Goal: Task Accomplishment & Management: Manage account settings

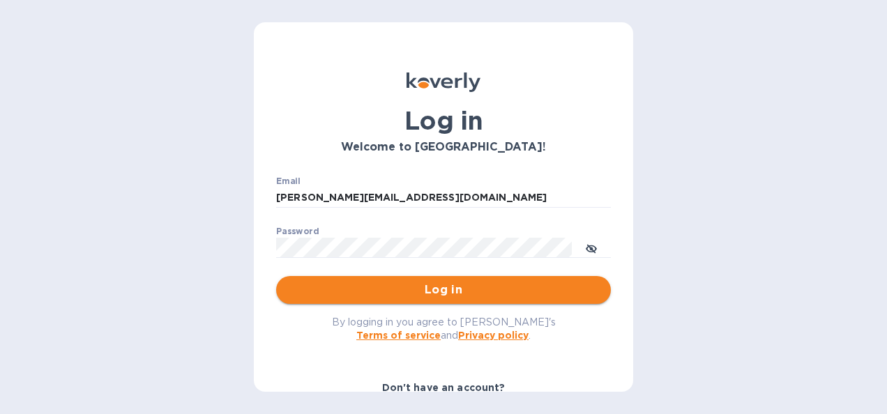
click at [403, 291] on span "Log in" at bounding box center [443, 290] width 312 height 17
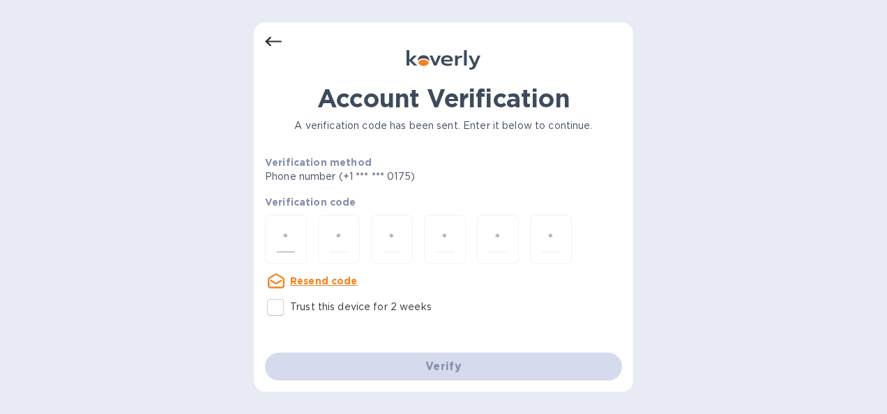
click at [279, 240] on input "number" at bounding box center [286, 240] width 18 height 26
type input "8"
type input "6"
type input "1"
type input "2"
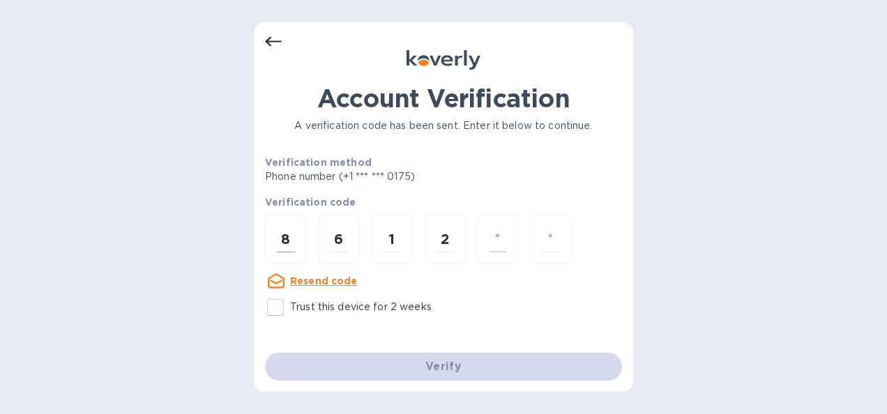
type input "0"
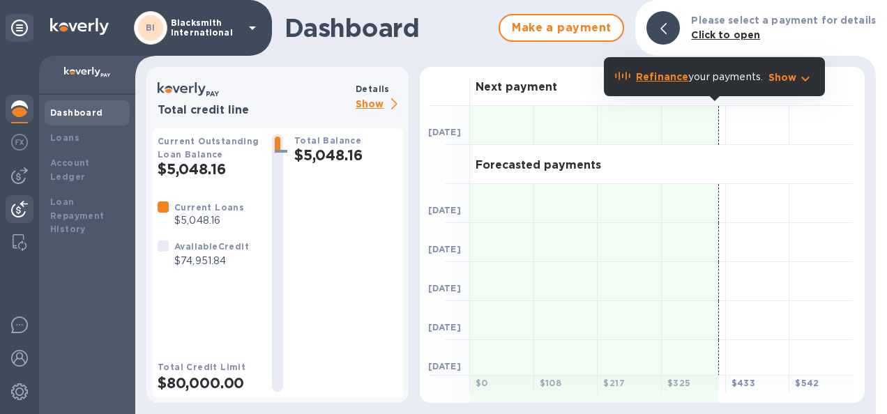
click at [19, 208] on img at bounding box center [19, 209] width 17 height 17
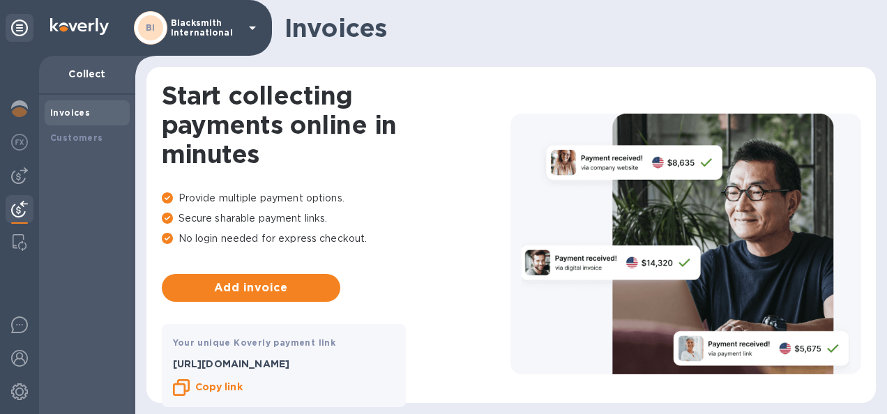
click at [222, 390] on b "Copy link" at bounding box center [218, 386] width 47 height 11
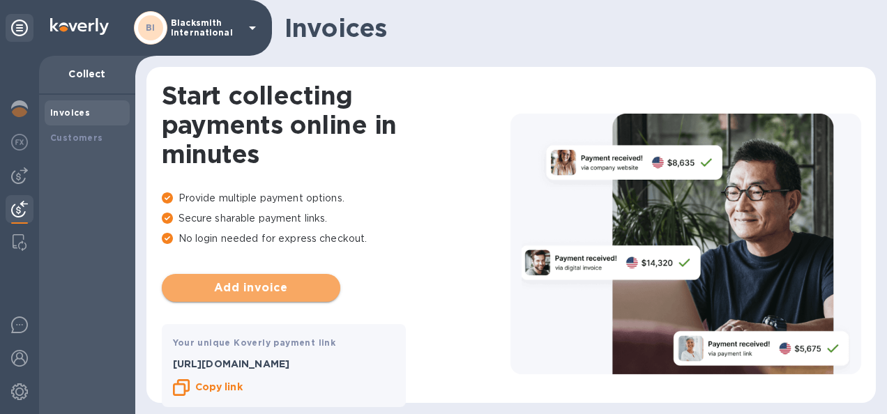
click at [275, 293] on span "Add invoice" at bounding box center [251, 288] width 156 height 17
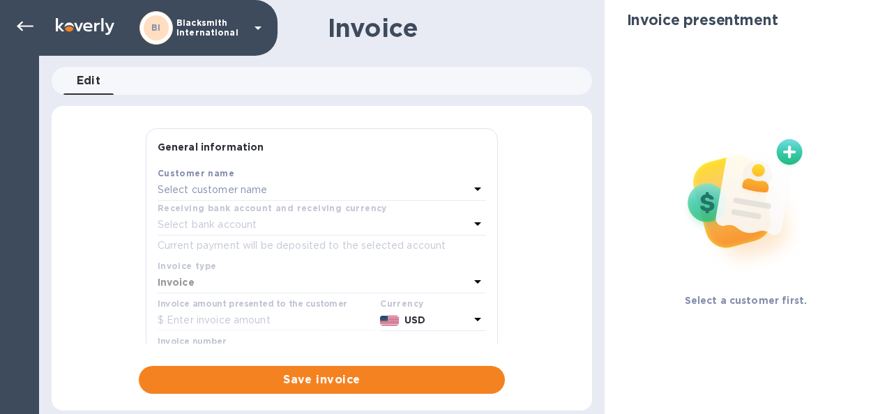
click at [246, 192] on p "Select customer name" at bounding box center [213, 190] width 110 height 15
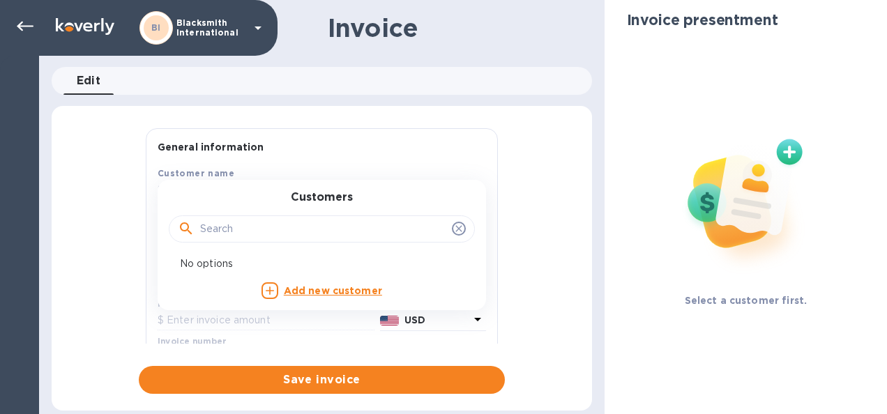
click at [559, 254] on div "General information Save Customer name Select customer name Customers No option…" at bounding box center [322, 261] width 540 height 266
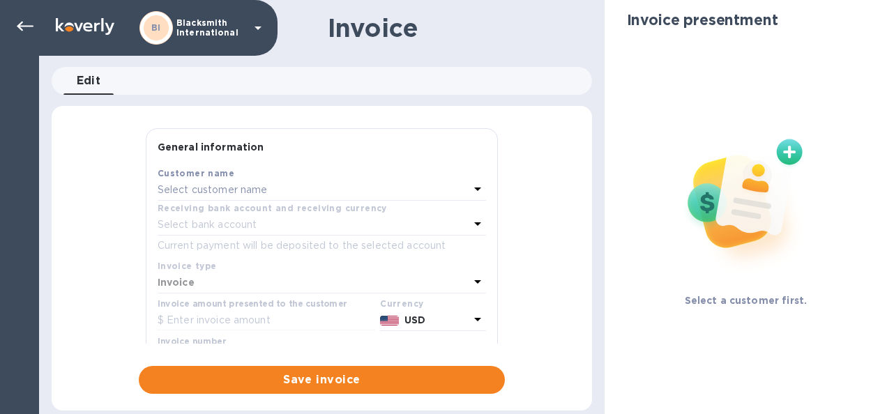
click at [281, 193] on div "Select customer name" at bounding box center [314, 191] width 312 height 20
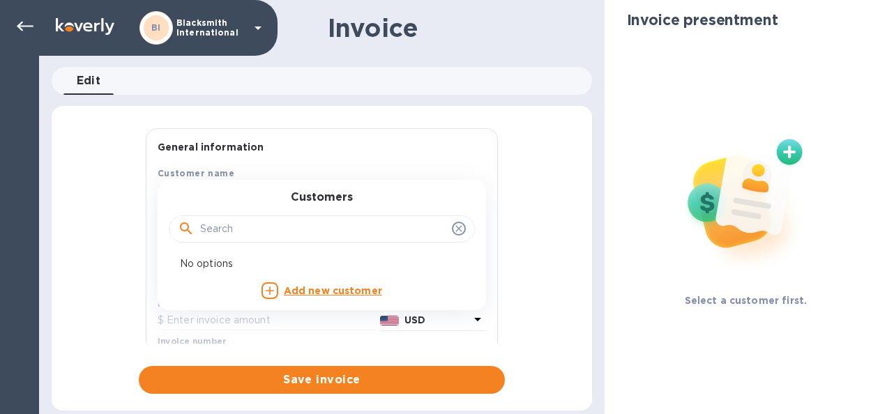
click at [334, 290] on b "Add new customer" at bounding box center [333, 290] width 98 height 11
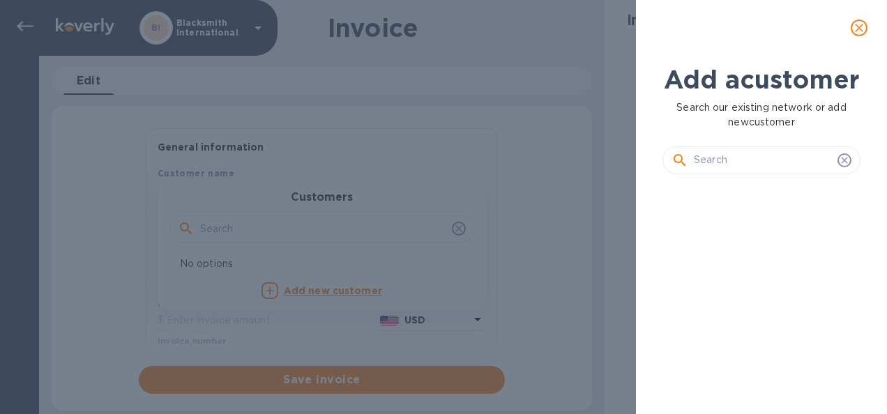
scroll to position [151, 204]
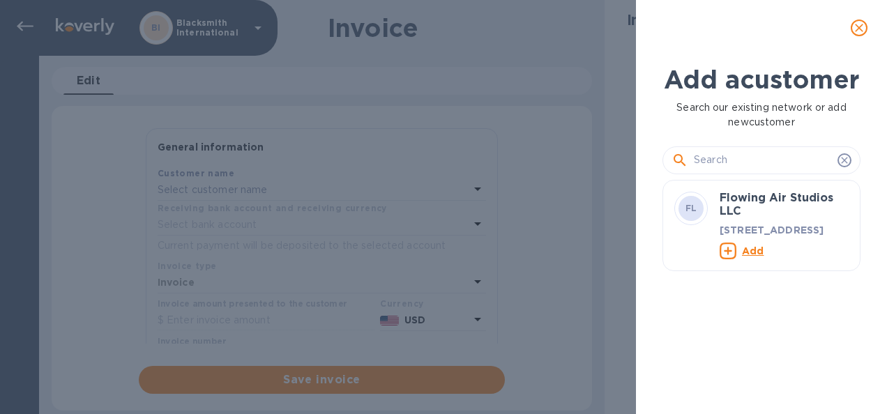
click at [727, 171] on input "text" at bounding box center [763, 160] width 138 height 21
click at [727, 171] on input "So" at bounding box center [763, 160] width 138 height 21
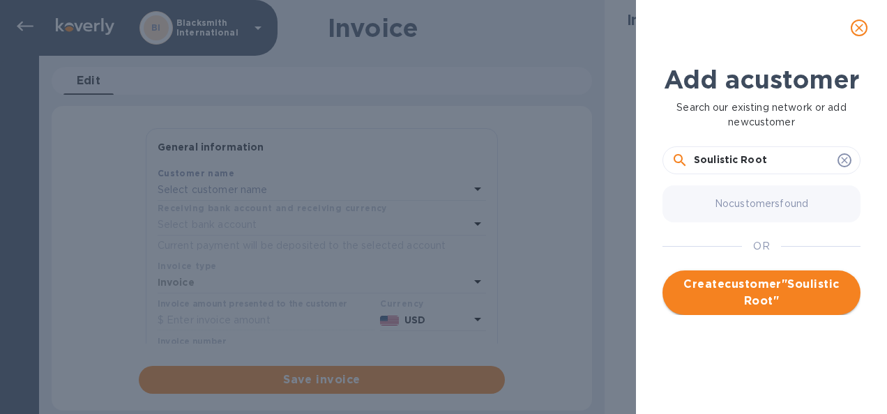
type input "Soulistic Root"
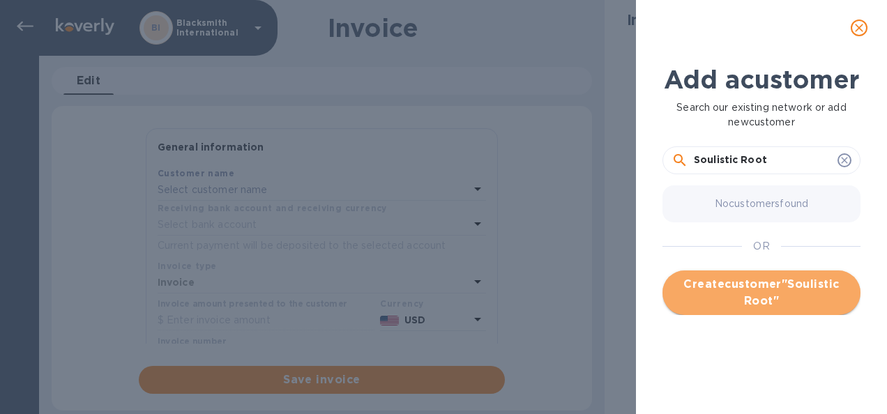
click at [762, 310] on span "Create customer " Soulistic Root "" at bounding box center [761, 292] width 176 height 33
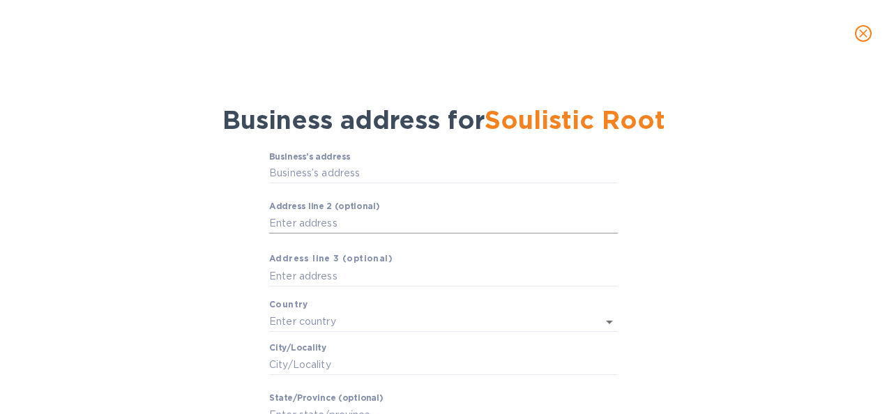
click at [327, 224] on input "Аddress line 2 (optional)" at bounding box center [443, 223] width 349 height 21
paste input "[STREET_ADDRESS][PERSON_NAME]"
drag, startPoint x: 365, startPoint y: 223, endPoint x: 262, endPoint y: 229, distance: 102.6
click at [262, 229] on div "Business’s аddress ​ Аddress line 2 (optional) [STREET_ADDRESS][PERSON_NAME] ​ …" at bounding box center [443, 337] width 850 height 386
type input "[GEOGRAPHIC_DATA], [GEOGRAPHIC_DATA]"
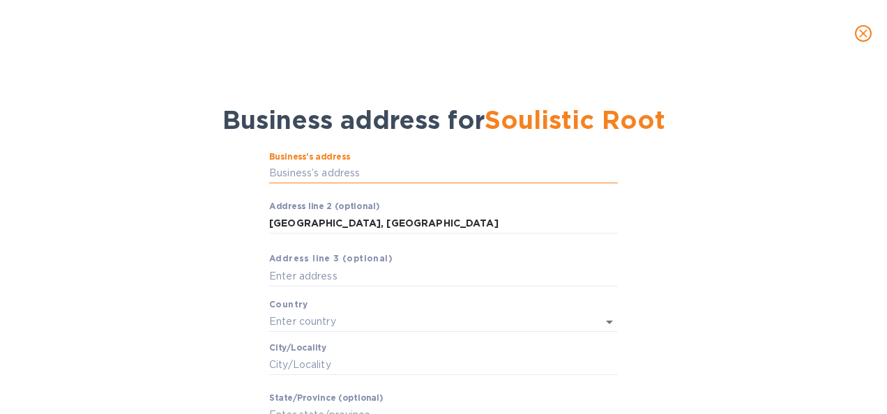
click at [273, 167] on input "Business’s аddress" at bounding box center [443, 173] width 349 height 21
paste input "[STREET_ADDRESS][PERSON_NAME],"
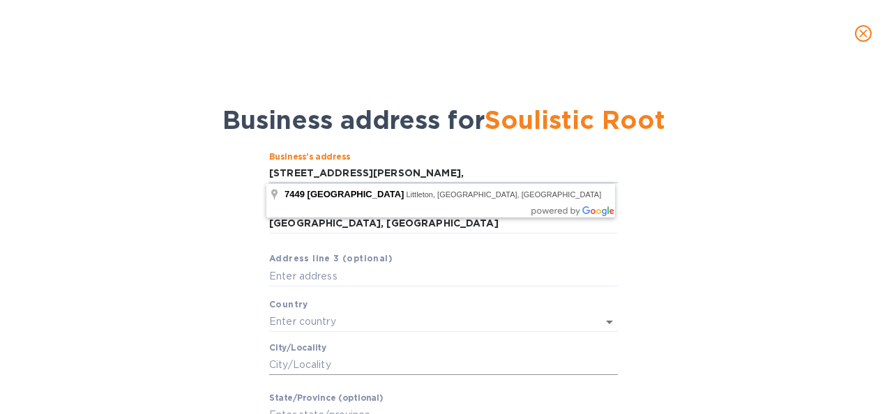
type input "[STREET_ADDRESS][PERSON_NAME],"
click at [287, 363] on input "Сity/Locаlity" at bounding box center [443, 364] width 349 height 21
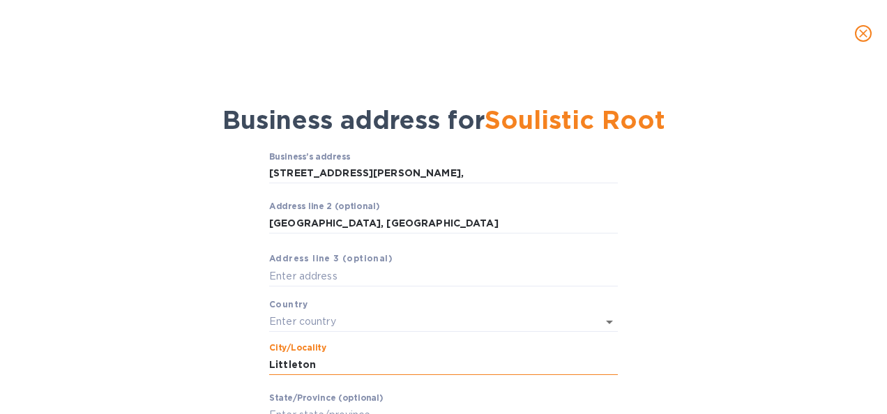
type input "Littleton"
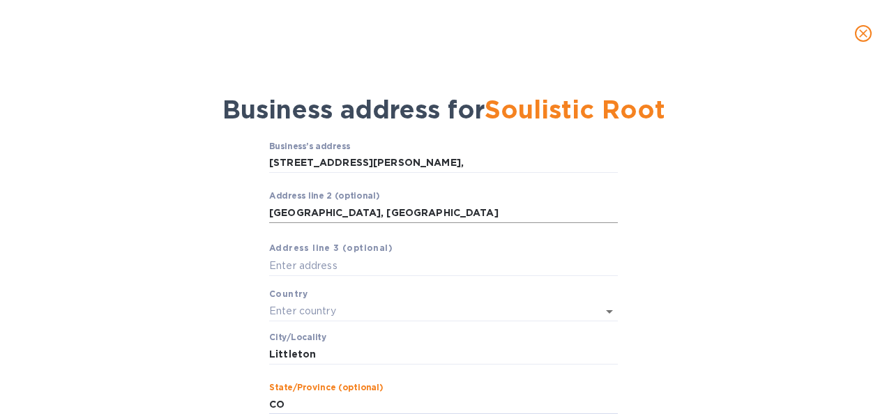
type input "CO"
drag, startPoint x: 392, startPoint y: 211, endPoint x: 249, endPoint y: 209, distance: 142.9
click at [249, 209] on div "Business’s аddress [STREET_ADDRESS][PERSON_NAME] line 2 (optional) [GEOGRAPHIC_…" at bounding box center [443, 326] width 850 height 386
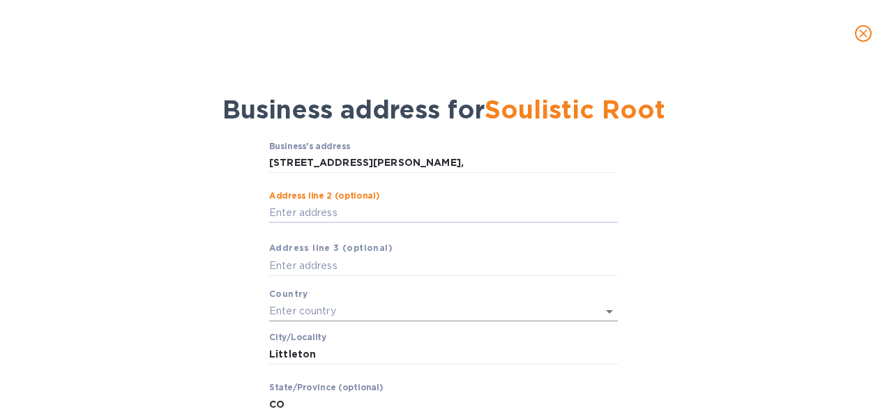
click at [281, 301] on input "text" at bounding box center [424, 311] width 310 height 20
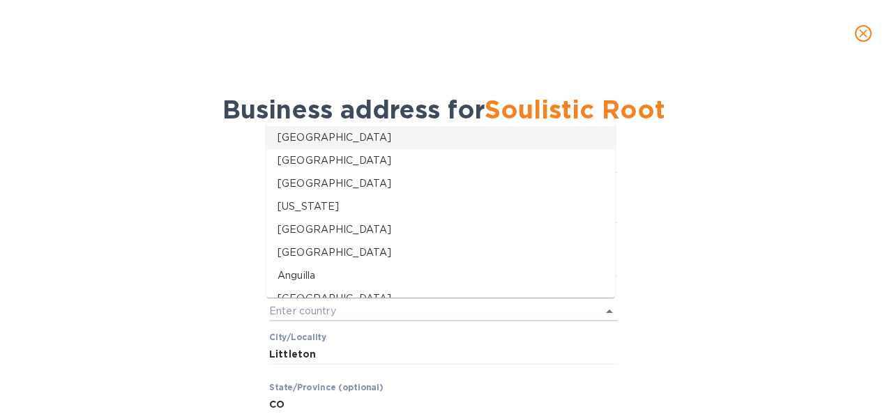
click at [292, 148] on li "[GEOGRAPHIC_DATA]" at bounding box center [440, 137] width 349 height 23
type input "[GEOGRAPHIC_DATA]"
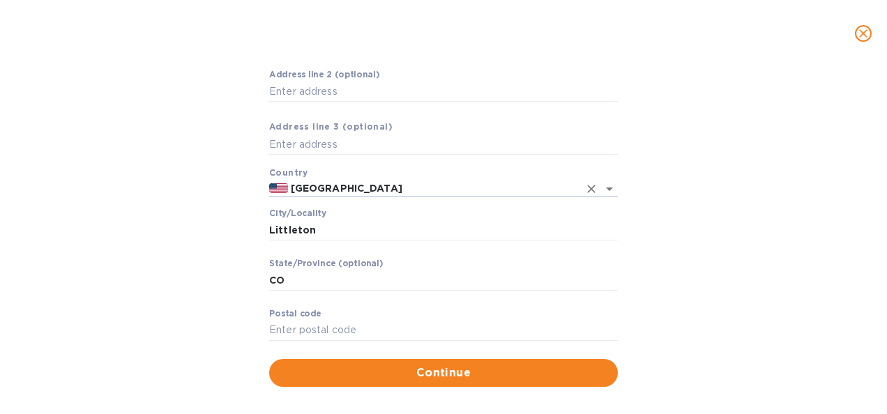
scroll to position [137, 0]
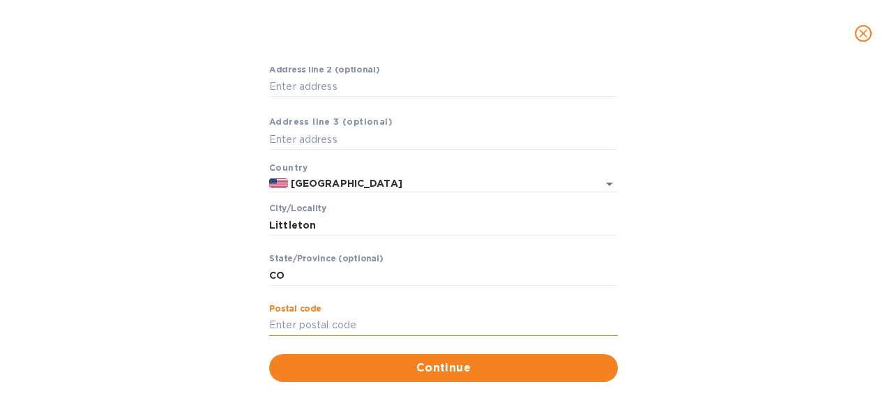
click at [297, 322] on input "Pоstal cоde" at bounding box center [443, 325] width 349 height 21
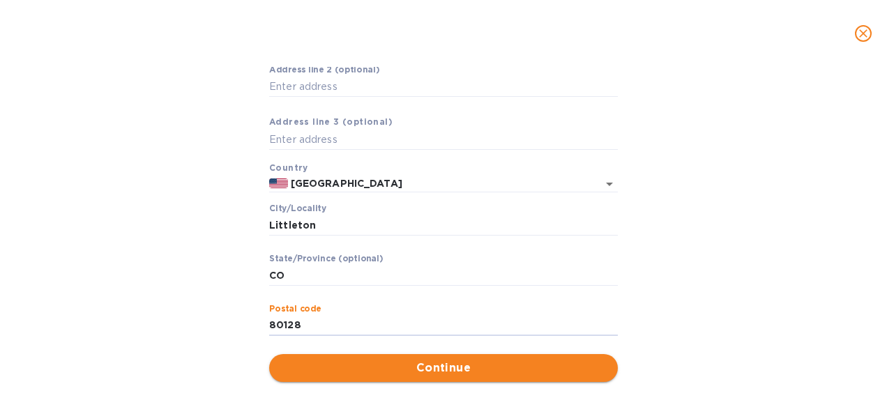
type input "80128"
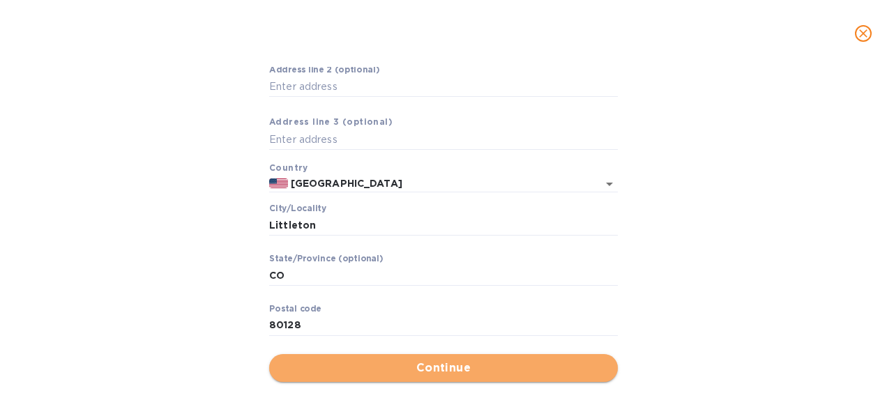
click at [399, 372] on span "Continue" at bounding box center [443, 368] width 326 height 17
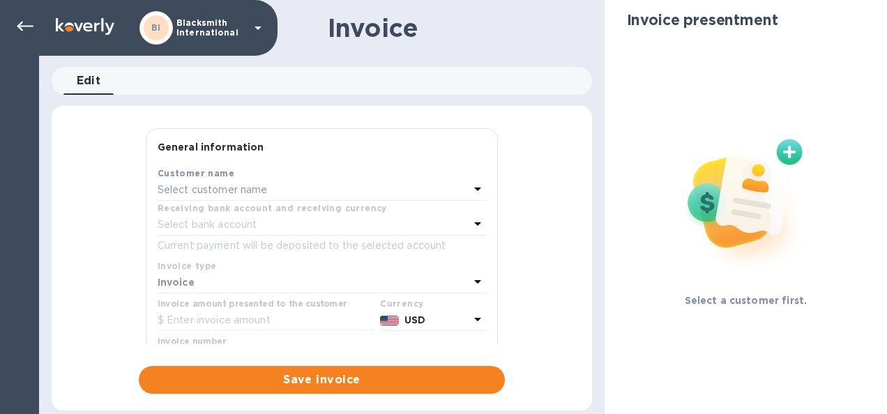
click at [265, 194] on p "Select customer name" at bounding box center [213, 190] width 110 height 15
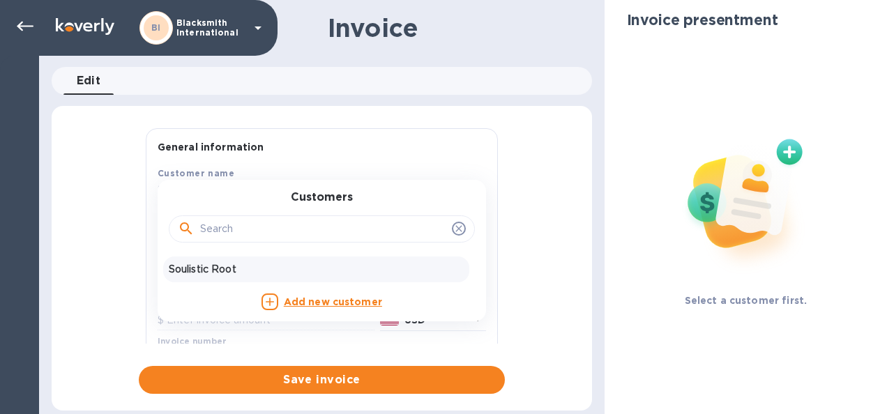
click at [231, 270] on p "Soulistic Root" at bounding box center [316, 269] width 295 height 15
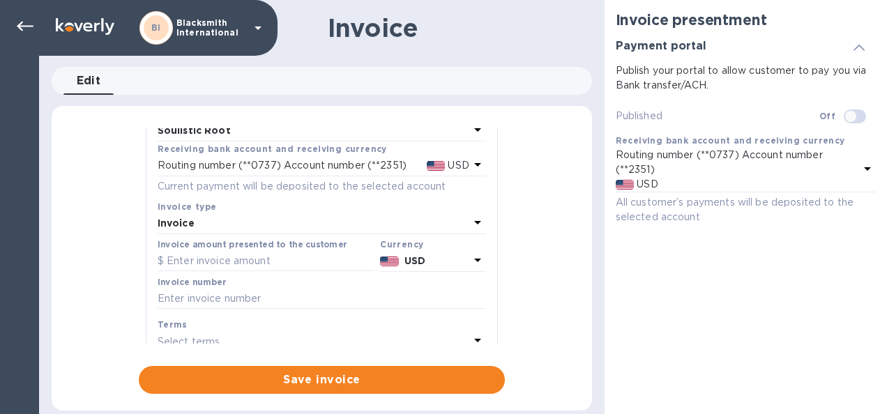
scroll to position [61, 0]
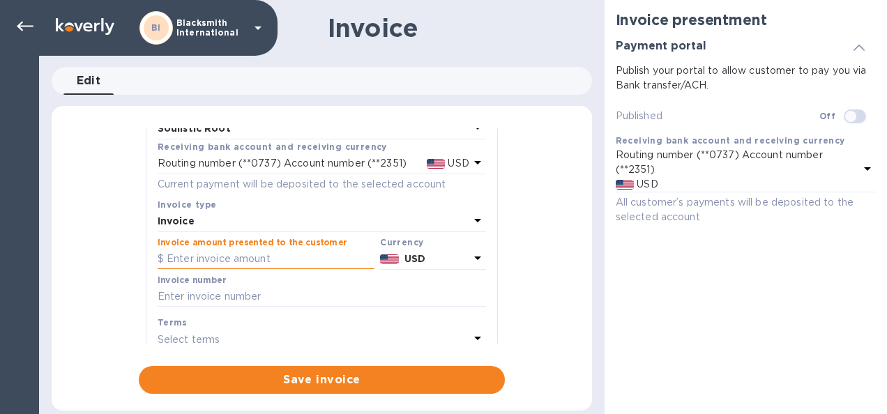
click at [250, 262] on input "text" at bounding box center [266, 259] width 217 height 21
type input "3,175"
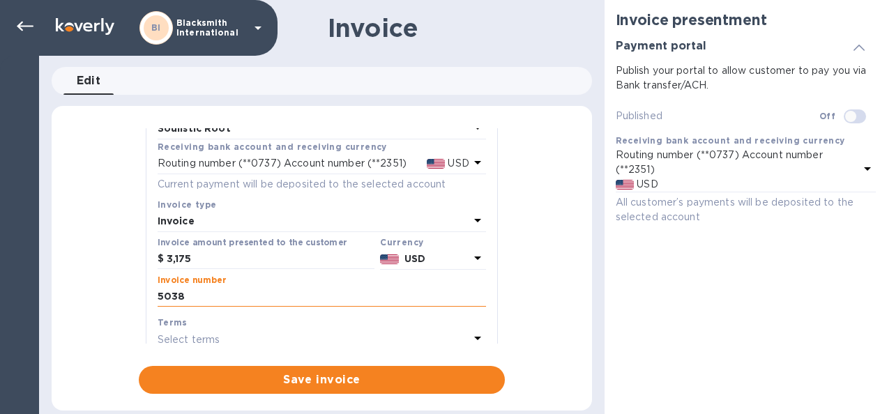
type input "5038"
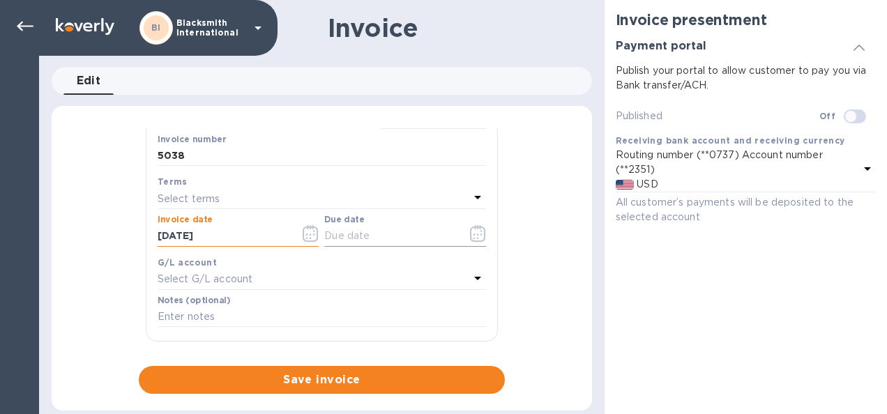
click at [356, 238] on input "text" at bounding box center [390, 236] width 132 height 21
click at [476, 234] on icon "button" at bounding box center [477, 235] width 2 height 2
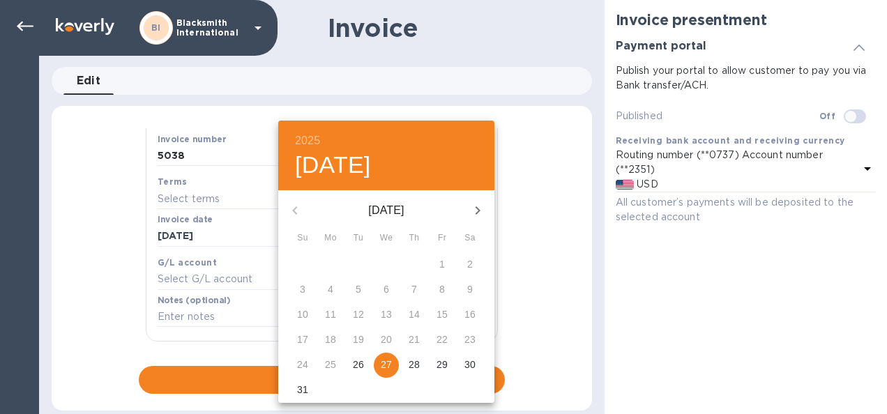
click at [414, 365] on p "28" at bounding box center [414, 365] width 11 height 14
type input "[DATE]"
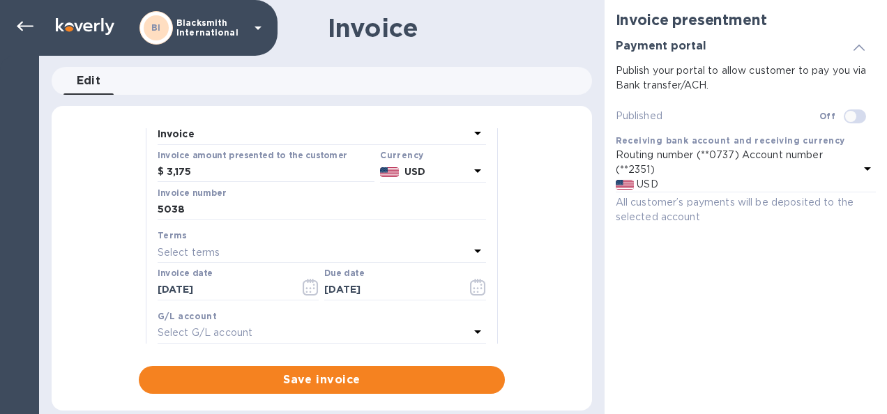
scroll to position [142, 0]
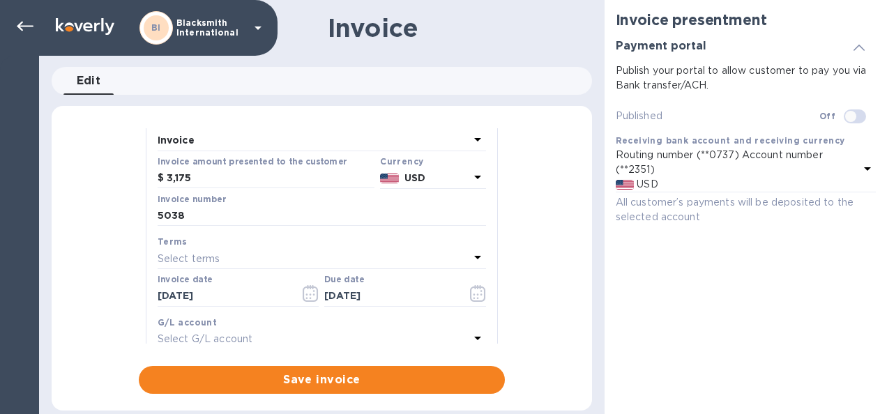
click at [222, 261] on div "Select terms" at bounding box center [314, 259] width 312 height 20
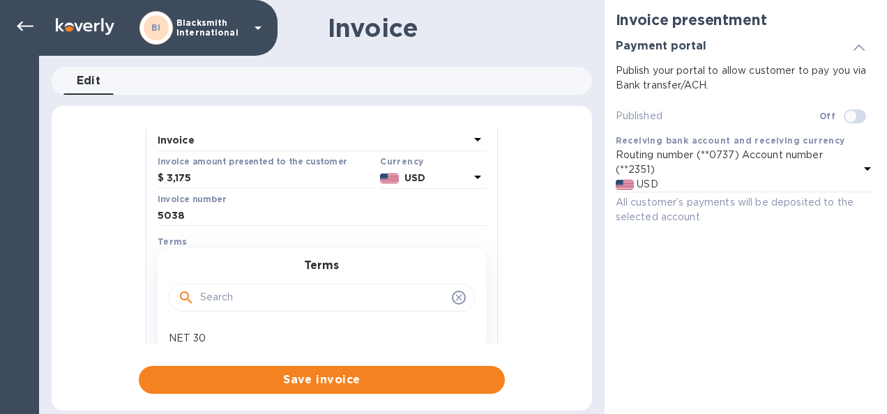
click at [224, 296] on input "text" at bounding box center [323, 297] width 246 height 21
type input "50% deposit"
click at [320, 384] on span "Save invoice" at bounding box center [322, 380] width 344 height 17
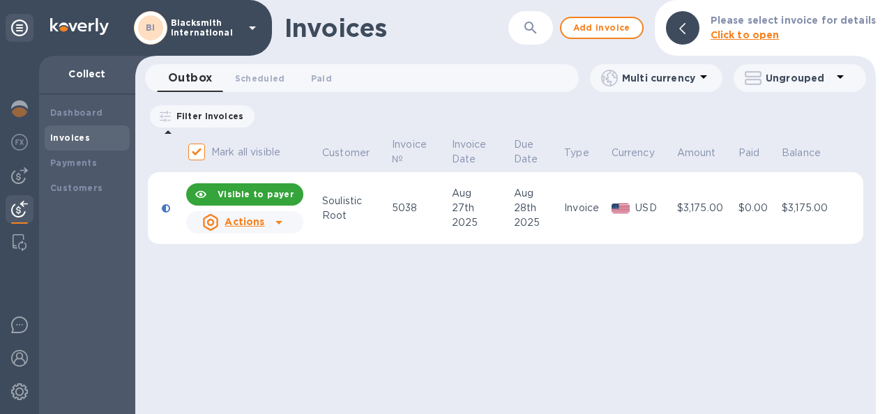
click at [279, 223] on icon at bounding box center [278, 222] width 17 height 17
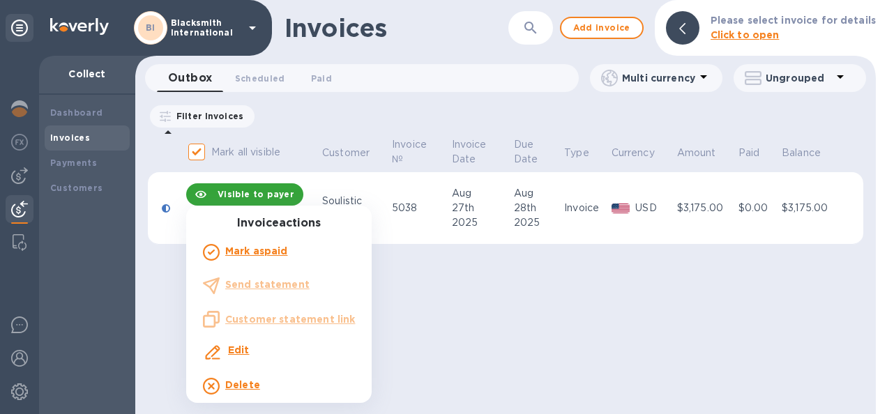
click at [445, 357] on div at bounding box center [443, 207] width 887 height 414
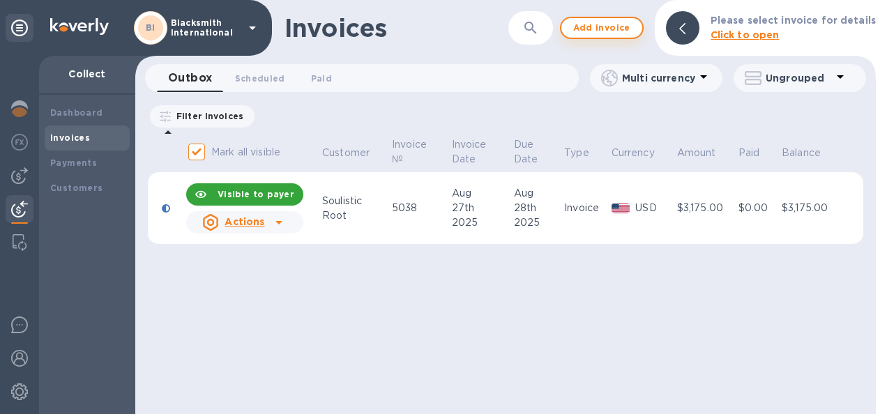
click at [608, 26] on span "Add invoice" at bounding box center [601, 28] width 59 height 17
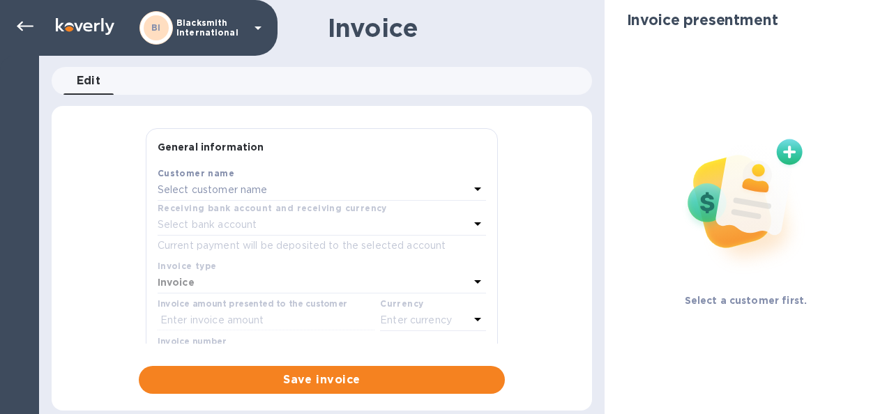
click at [261, 188] on p "Select customer name" at bounding box center [213, 190] width 110 height 15
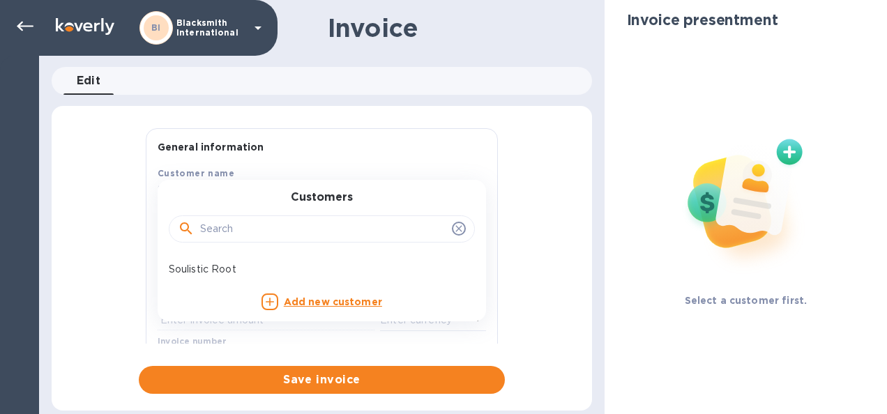
click at [310, 301] on b "Add new customer" at bounding box center [333, 301] width 98 height 11
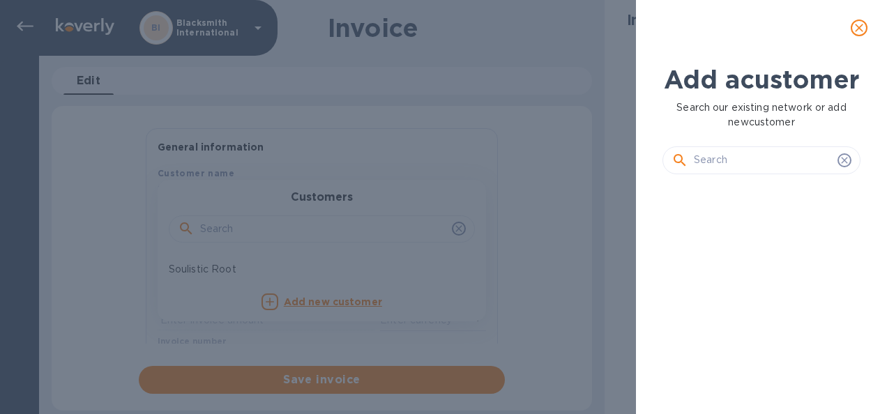
scroll to position [151, 204]
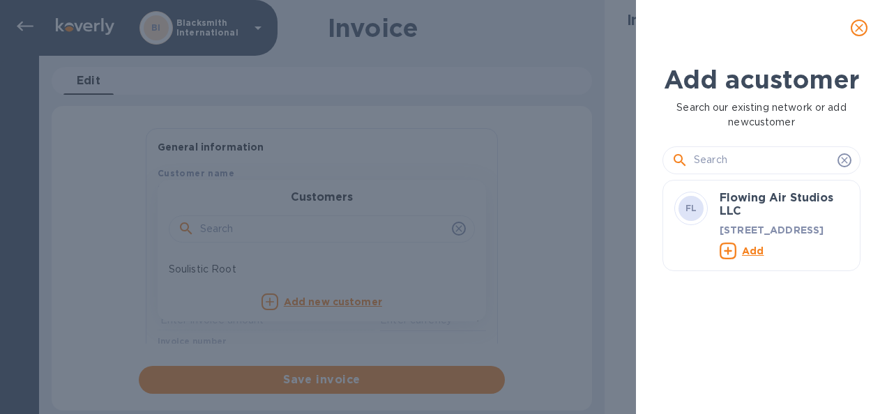
click at [697, 171] on input "text" at bounding box center [763, 160] width 138 height 21
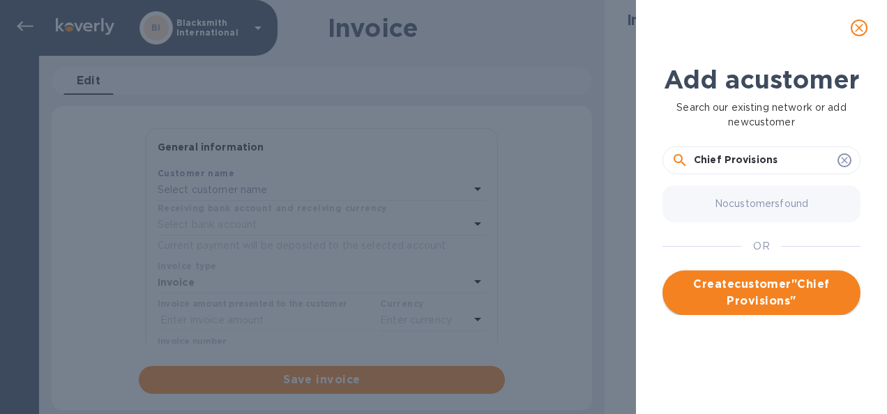
type input "Chief Provisions"
click at [730, 310] on span "Create customer " Chief Provisions "" at bounding box center [761, 292] width 176 height 33
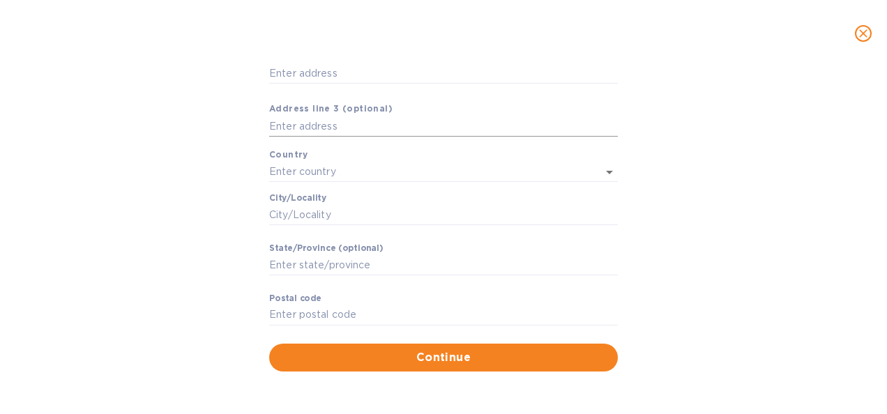
scroll to position [0, 0]
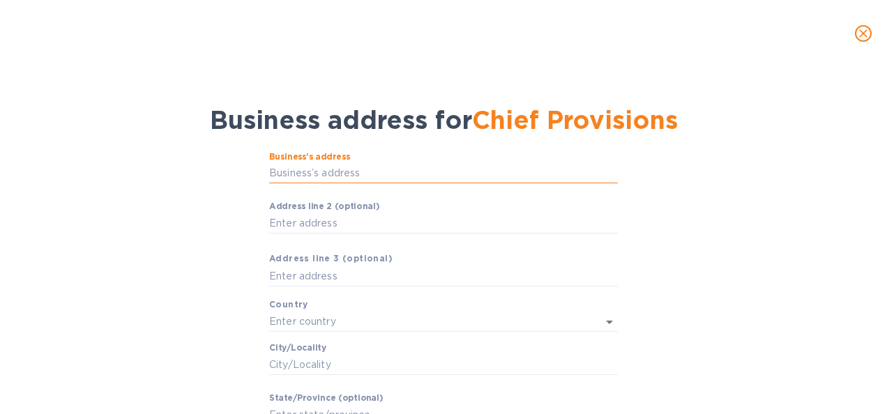
click at [303, 171] on input "Business’s аddress" at bounding box center [443, 173] width 349 height 21
paste input "3215 Aztec Fall CV [GEOGRAPHIC_DATA], [GEOGRAPHIC_DATA]"
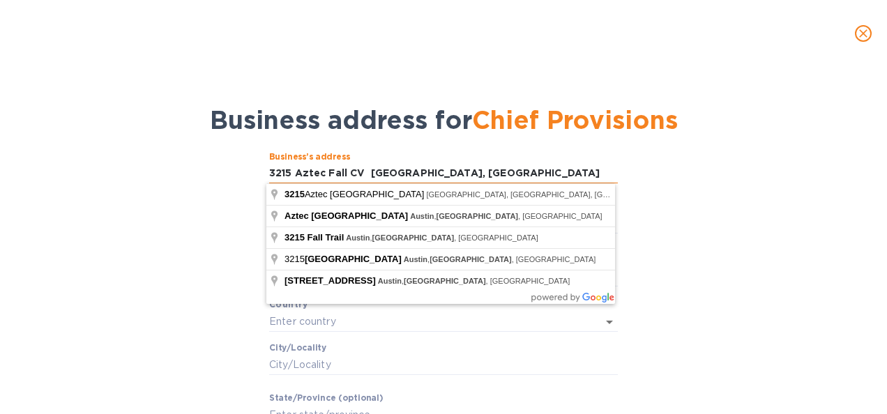
drag, startPoint x: 420, startPoint y: 173, endPoint x: 363, endPoint y: 173, distance: 57.2
click at [363, 173] on input "3215 Aztec Fall CV [GEOGRAPHIC_DATA], [GEOGRAPHIC_DATA]" at bounding box center [443, 173] width 349 height 21
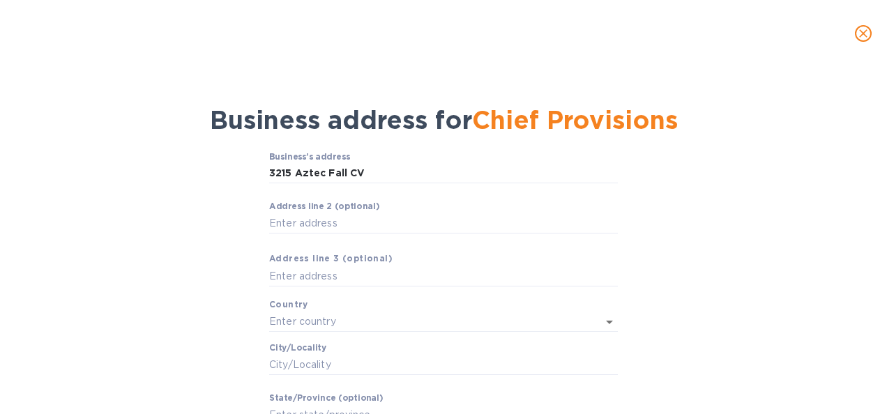
type input "[STREET_ADDRESS]"
type input "[GEOGRAPHIC_DATA]"
type input "Austin"
type input "[GEOGRAPHIC_DATA]"
type input "78746"
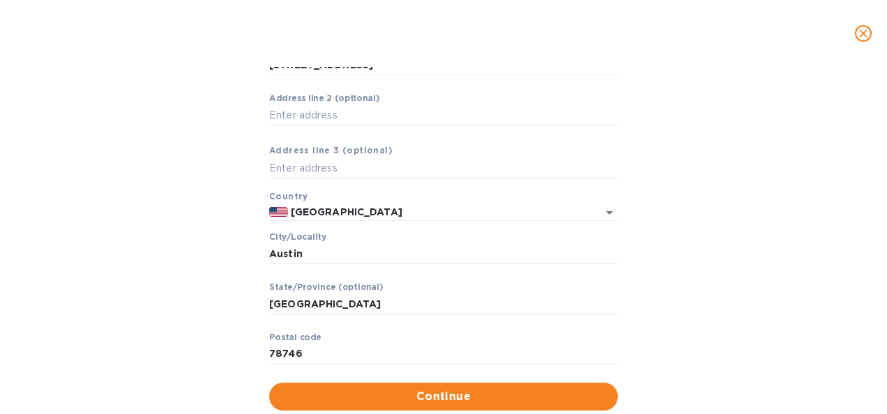
scroll to position [147, 0]
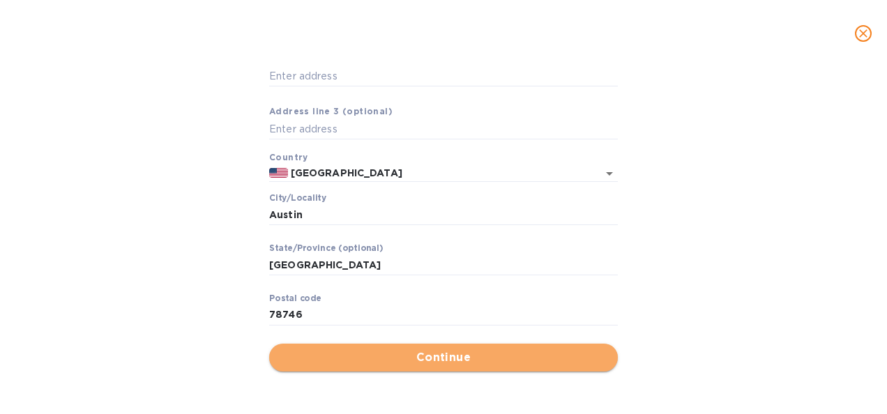
drag, startPoint x: 429, startPoint y: 190, endPoint x: 363, endPoint y: 356, distance: 178.3
click at [363, 356] on span "Continue" at bounding box center [443, 357] width 326 height 17
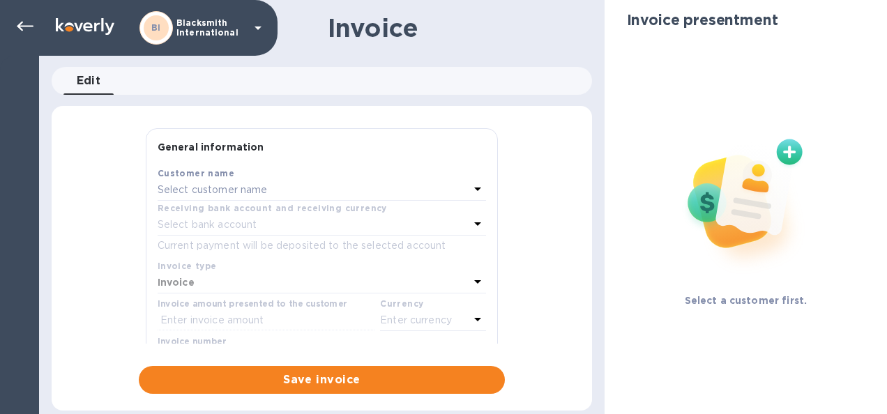
click at [298, 192] on div "Select customer name" at bounding box center [314, 191] width 312 height 20
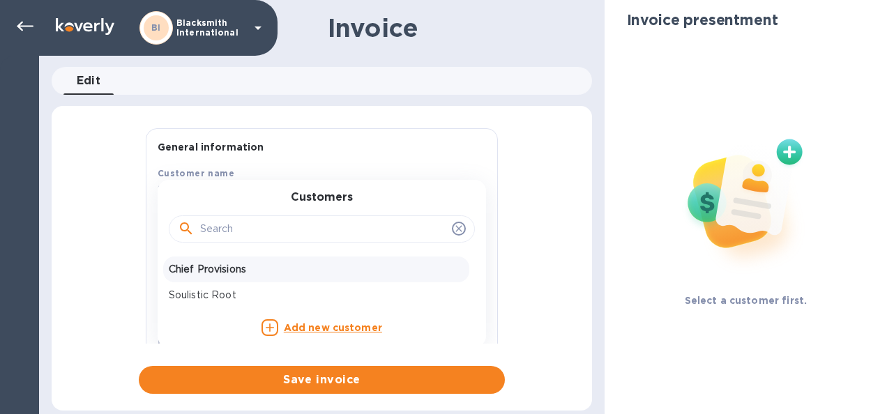
click at [222, 270] on p "Chief Provisions" at bounding box center [316, 269] width 295 height 15
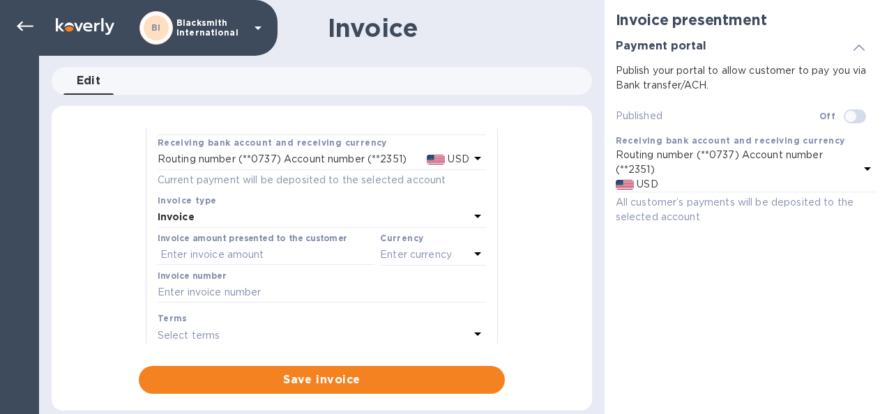
scroll to position [74, 0]
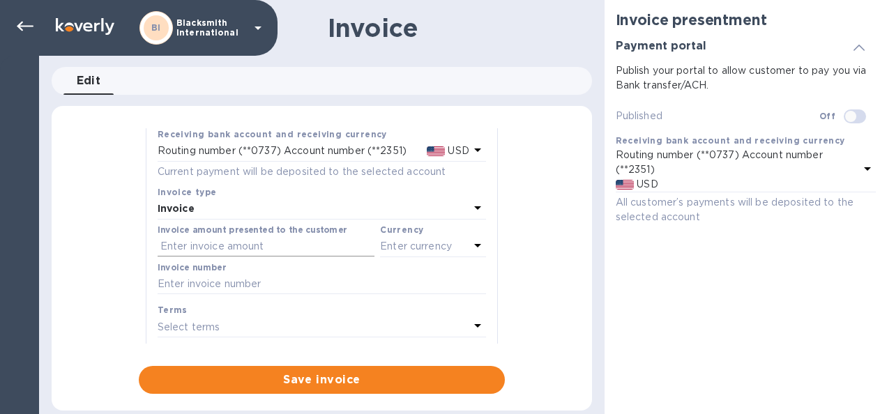
click at [251, 247] on input "text" at bounding box center [266, 246] width 217 height 21
type input "249.26"
click at [446, 248] on p "Enter currency" at bounding box center [416, 246] width 72 height 15
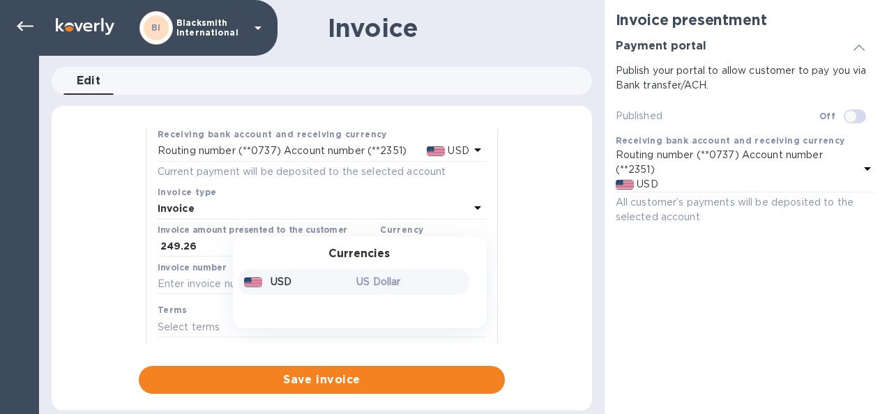
click at [270, 284] on p "USD" at bounding box center [280, 282] width 21 height 15
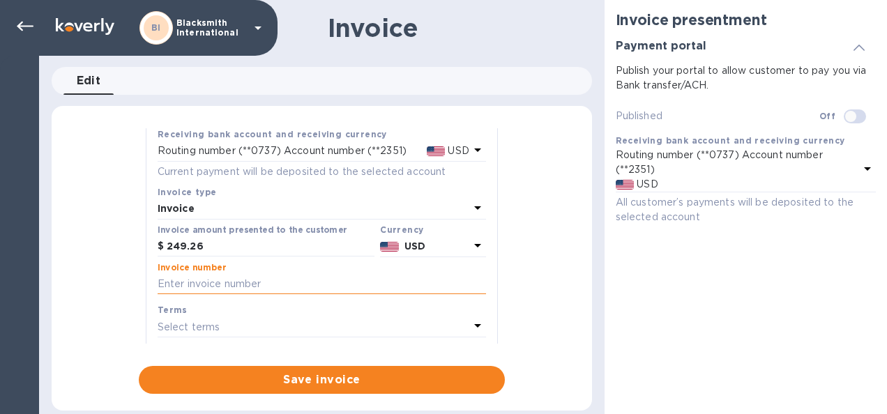
click at [243, 282] on input "text" at bounding box center [322, 284] width 328 height 21
type input "5039"
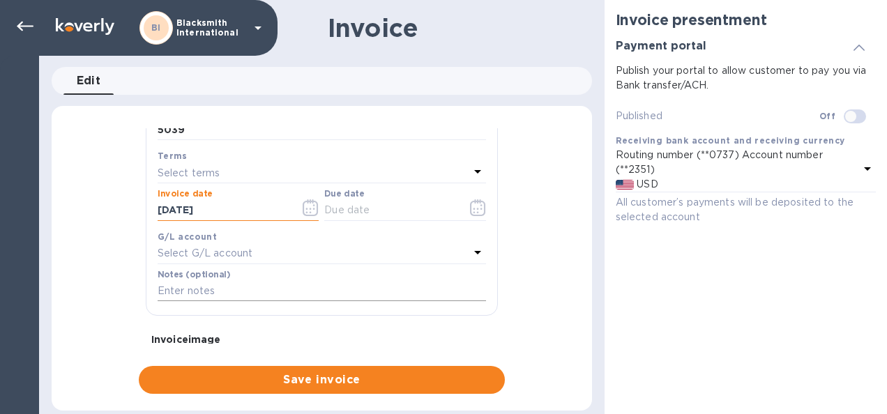
scroll to position [229, 0]
click at [244, 287] on input "text" at bounding box center [322, 290] width 328 height 21
click at [339, 211] on input "text" at bounding box center [390, 209] width 132 height 21
type input "[DATE]"
click at [240, 174] on div "Select terms" at bounding box center [314, 172] width 312 height 20
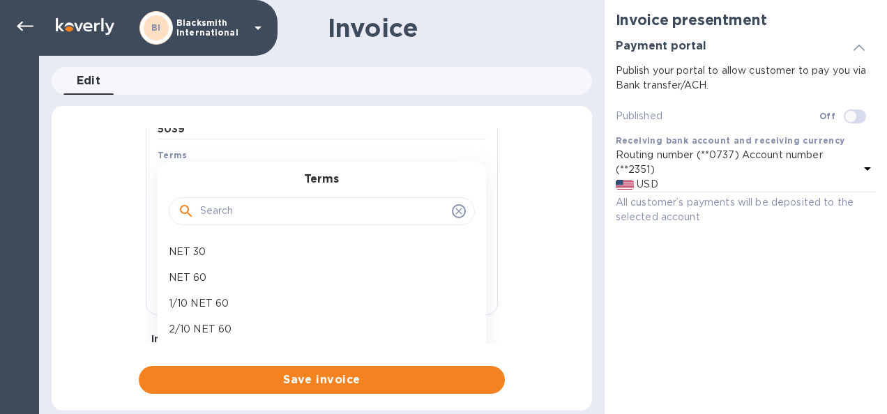
click at [235, 215] on input "text" at bounding box center [323, 211] width 246 height 21
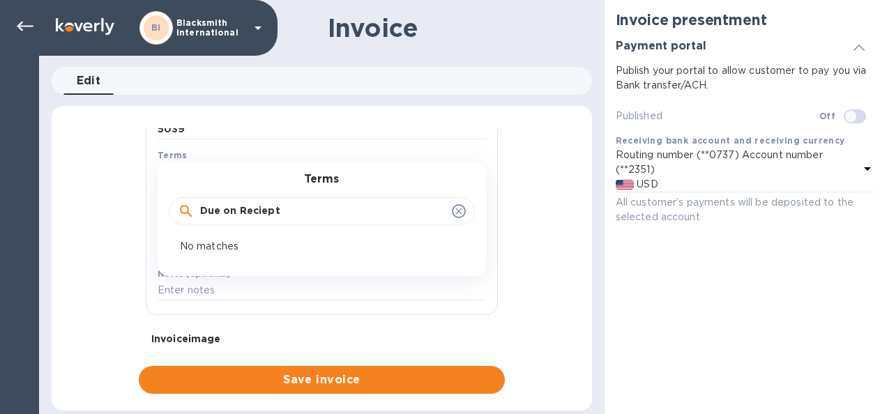
type input "Due on Reciept"
drag, startPoint x: 281, startPoint y: 215, endPoint x: 199, endPoint y: 216, distance: 82.3
click at [199, 216] on div "Due on Reciept" at bounding box center [322, 211] width 288 height 21
type input "N"
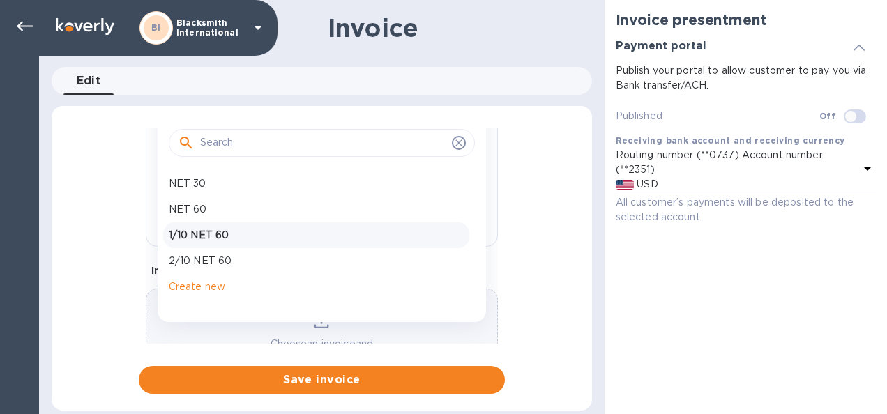
scroll to position [304, 0]
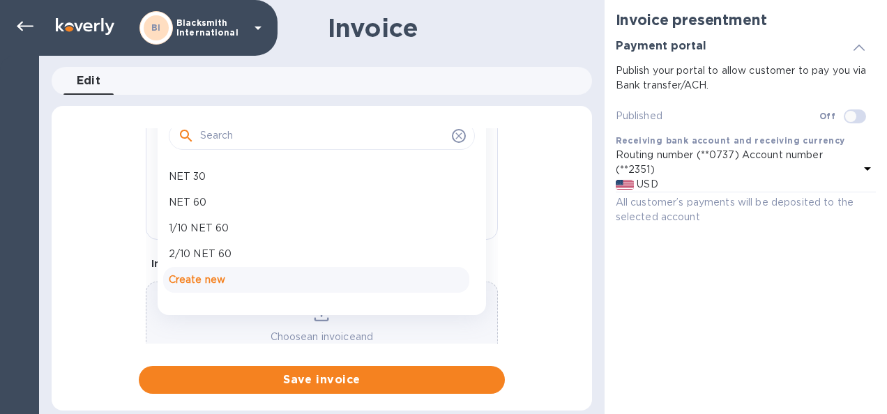
click at [204, 280] on p "Create new" at bounding box center [316, 280] width 295 height 15
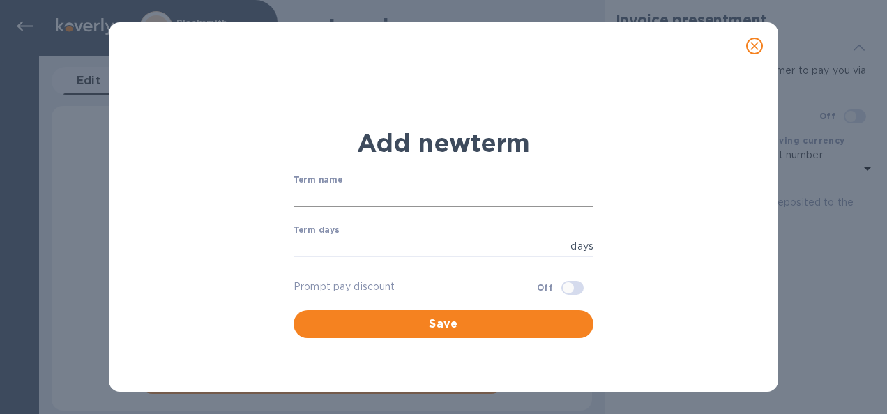
click at [307, 199] on input "text" at bounding box center [443, 196] width 300 height 21
type input "Due on Reciept"
type input "-2"
click at [420, 323] on span "Save" at bounding box center [443, 324] width 277 height 17
click at [314, 241] on input "-2" at bounding box center [428, 246] width 271 height 21
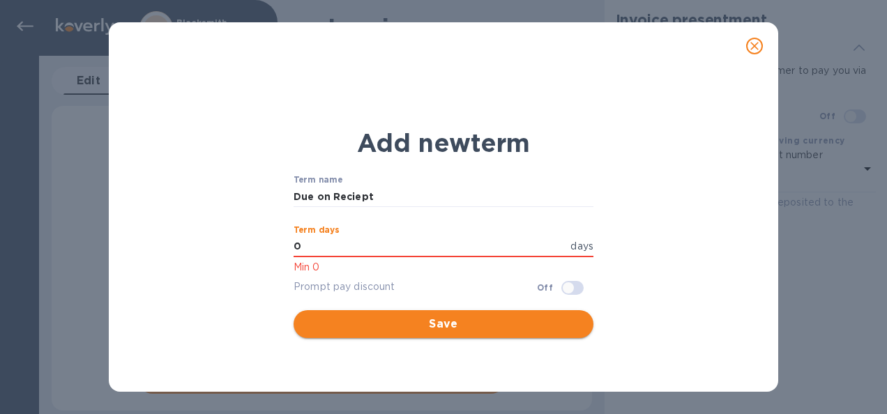
type input "0"
click at [367, 328] on span "Save" at bounding box center [443, 324] width 277 height 17
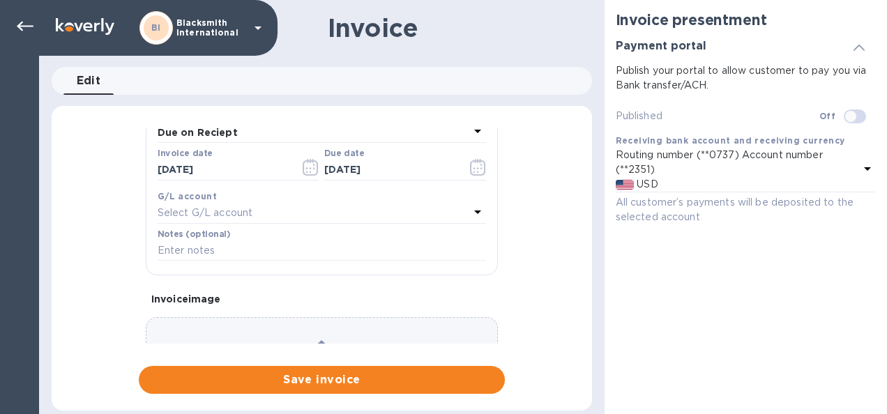
scroll to position [358, 0]
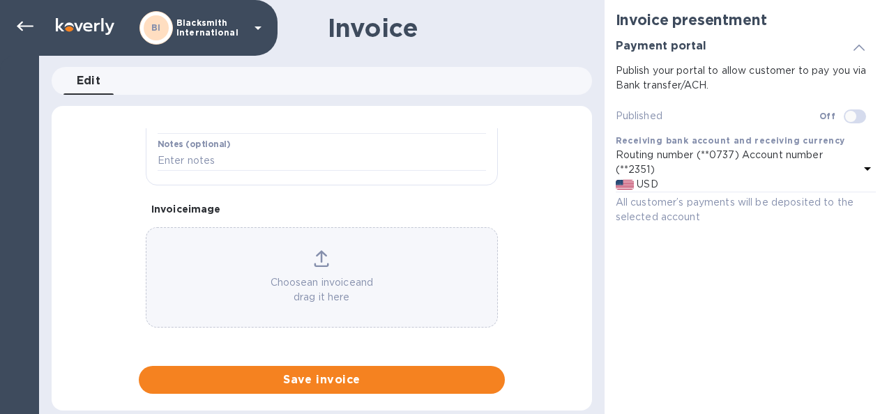
click at [863, 118] on input "checkbox" at bounding box center [850, 117] width 71 height 24
checkbox input "true"
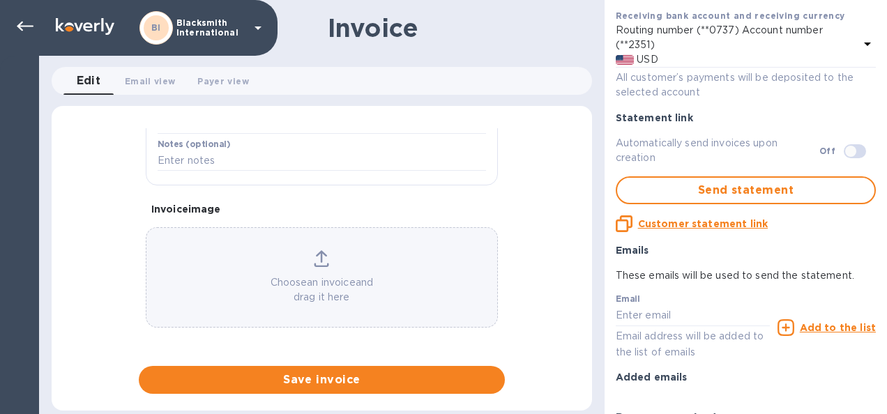
scroll to position [128, 0]
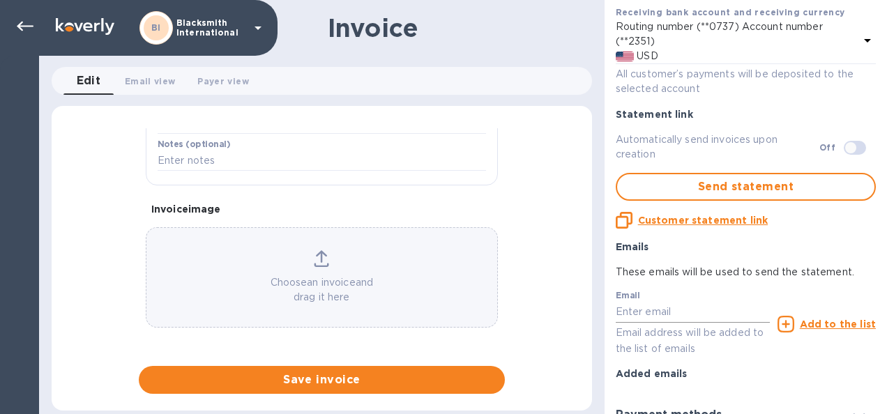
click at [650, 313] on input "text" at bounding box center [693, 312] width 154 height 21
paste input "[EMAIL_ADDRESS][DOMAIN_NAME], [PERSON_NAME][EMAIL_ADDRESS][DOMAIN_NAME], [PERSO…"
drag, startPoint x: 643, startPoint y: 310, endPoint x: 770, endPoint y: 326, distance: 127.3
click at [770, 326] on div "Email [EMAIL_ADDRESS][DOMAIN_NAME], [PERSON_NAME][EMAIL_ADDRESS][DOMAIN_NAME], …" at bounding box center [746, 324] width 260 height 66
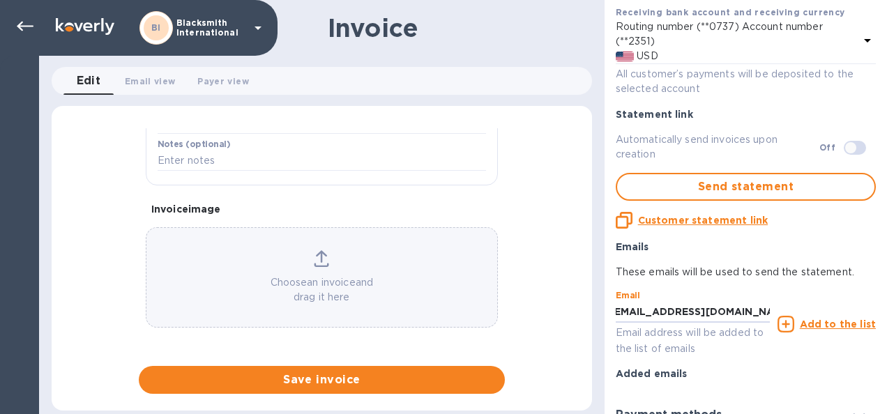
scroll to position [0, 0]
type input "[EMAIL_ADDRESS][DOMAIN_NAME]"
click at [806, 322] on u "Add to the list" at bounding box center [838, 324] width 76 height 11
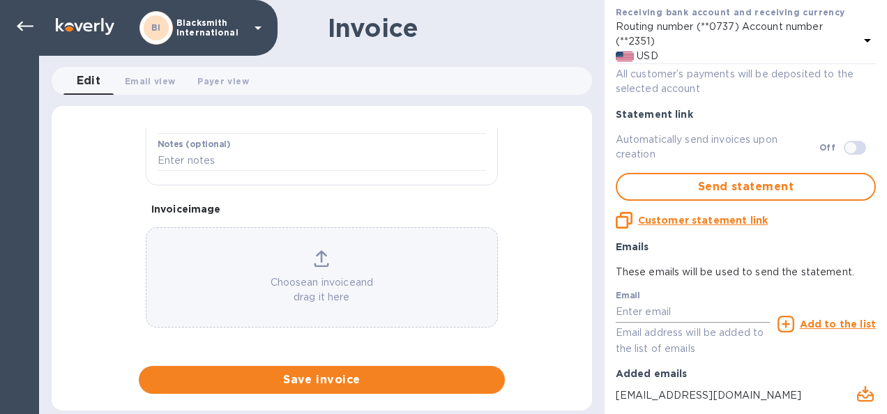
click at [666, 315] on input "text" at bounding box center [693, 312] width 154 height 21
paste input "[EMAIL_ADDRESS][DOMAIN_NAME], [PERSON_NAME][EMAIL_ADDRESS][DOMAIN_NAME], [PERSO…"
drag, startPoint x: 646, startPoint y: 313, endPoint x: 814, endPoint y: 322, distance: 167.6
click at [814, 322] on div "Email [EMAIL_ADDRESS][DOMAIN_NAME], [PERSON_NAME][EMAIL_ADDRESS][DOMAIN_NAME], …" at bounding box center [746, 324] width 260 height 66
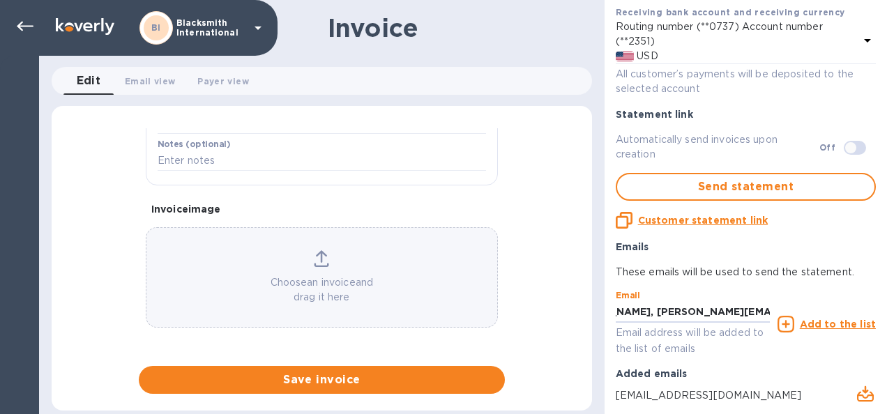
scroll to position [0, 0]
drag, startPoint x: 619, startPoint y: 311, endPoint x: 565, endPoint y: 310, distance: 54.4
click at [565, 310] on div "Invoice Edit 0 Email view 0 Payer view 0 General information Save Customer name…" at bounding box center [463, 207] width 848 height 414
click at [813, 325] on u "Add to the list" at bounding box center [838, 324] width 76 height 11
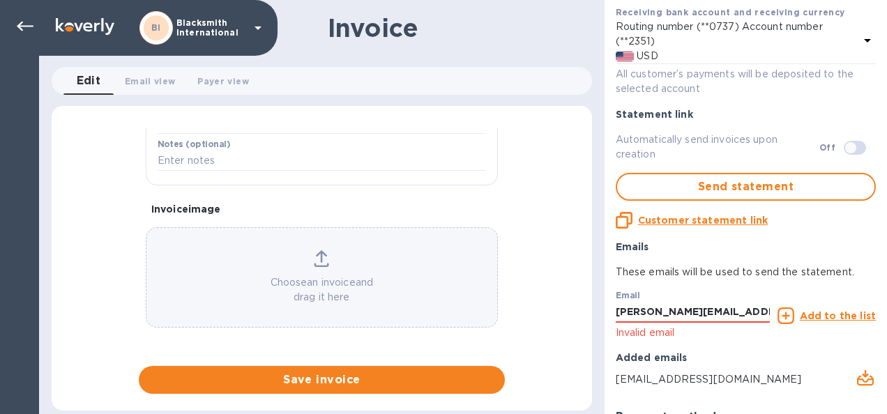
scroll to position [231, 0]
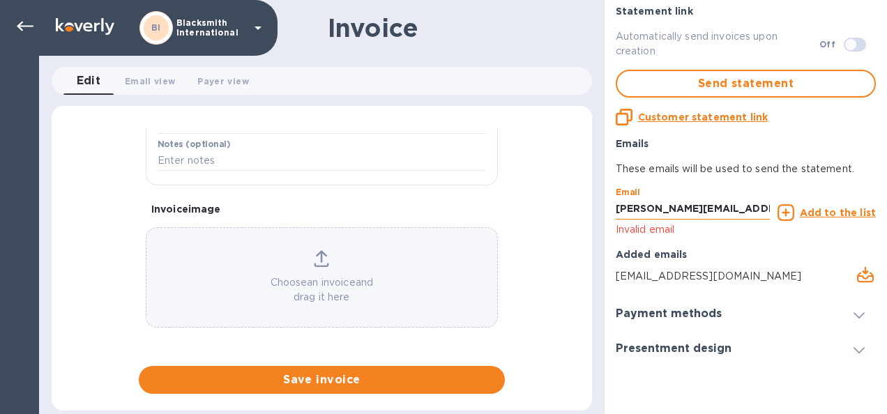
click at [616, 208] on input "[PERSON_NAME][EMAIL_ADDRESS][DOMAIN_NAME]" at bounding box center [693, 209] width 154 height 21
type input "[PERSON_NAME][EMAIL_ADDRESS][DOMAIN_NAME]"
click at [841, 209] on u "Add to the list" at bounding box center [838, 212] width 76 height 11
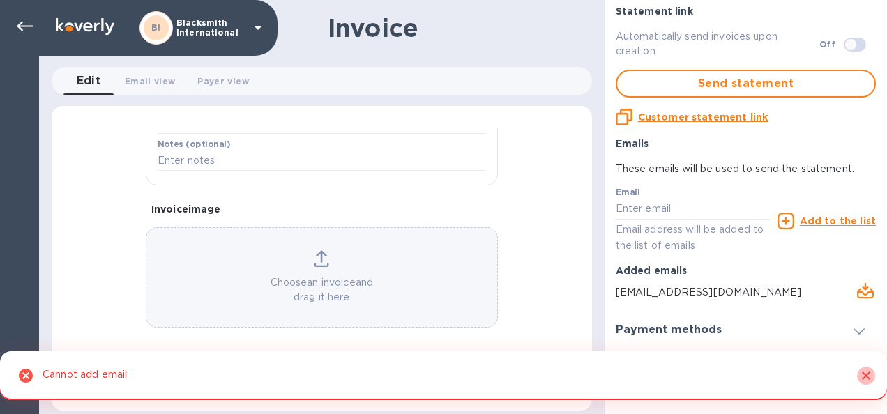
click at [860, 376] on icon "Close" at bounding box center [866, 376] width 14 height 14
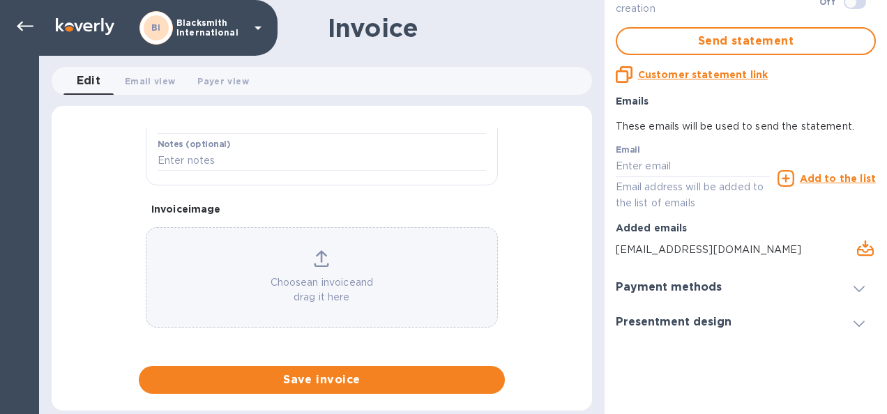
scroll to position [280, 0]
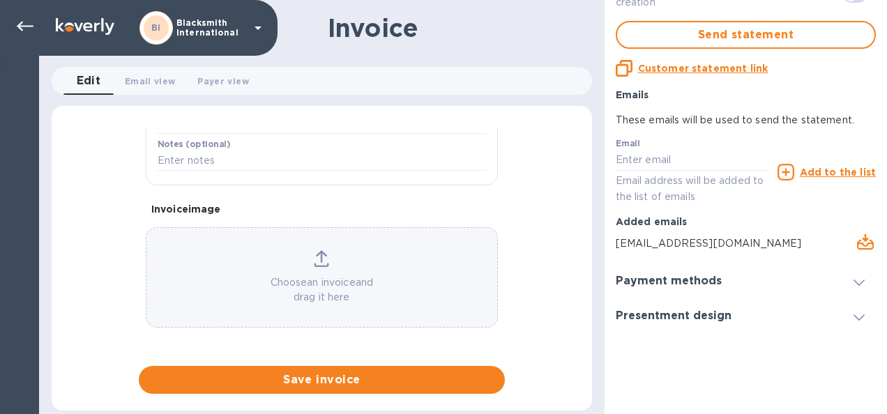
click at [853, 281] on icon at bounding box center [858, 283] width 11 height 6
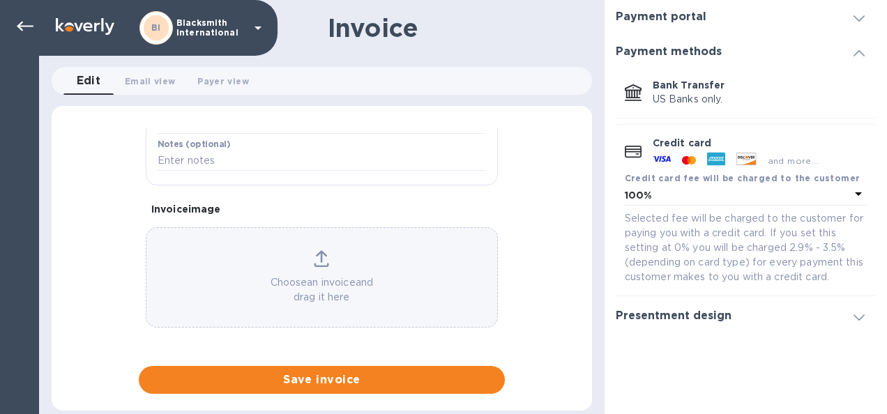
scroll to position [29, 0]
click at [692, 316] on h3 "Presentment design" at bounding box center [674, 316] width 116 height 13
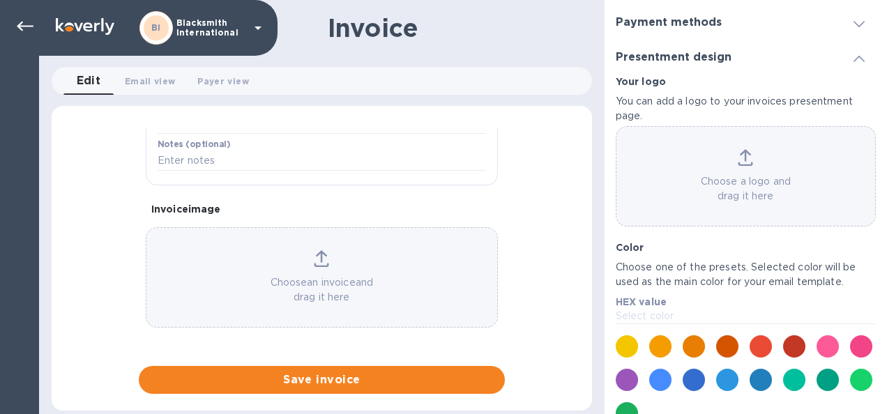
scroll to position [0, 0]
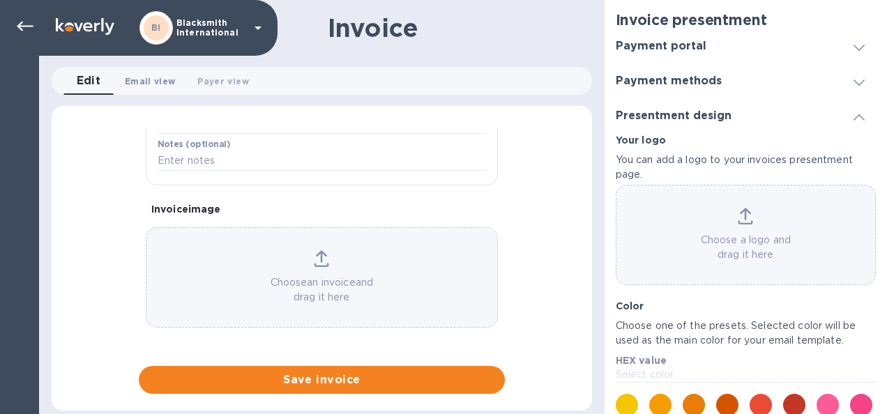
click at [146, 83] on span "Email view 0" at bounding box center [150, 81] width 50 height 15
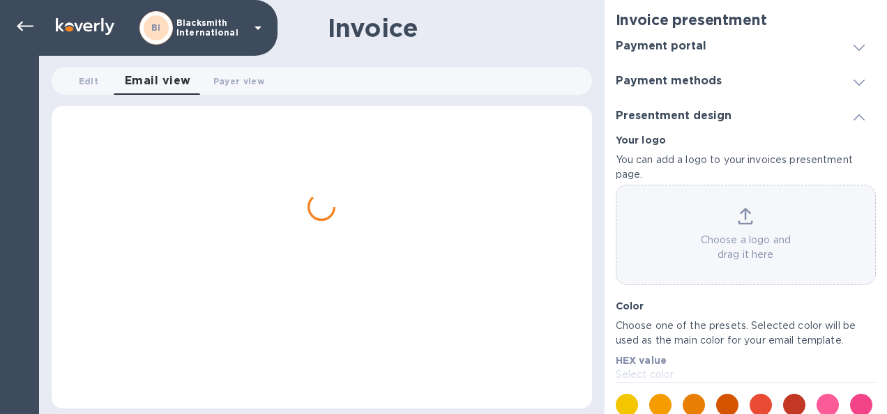
click at [747, 227] on div "Choose a logo and drag it here" at bounding box center [745, 235] width 259 height 54
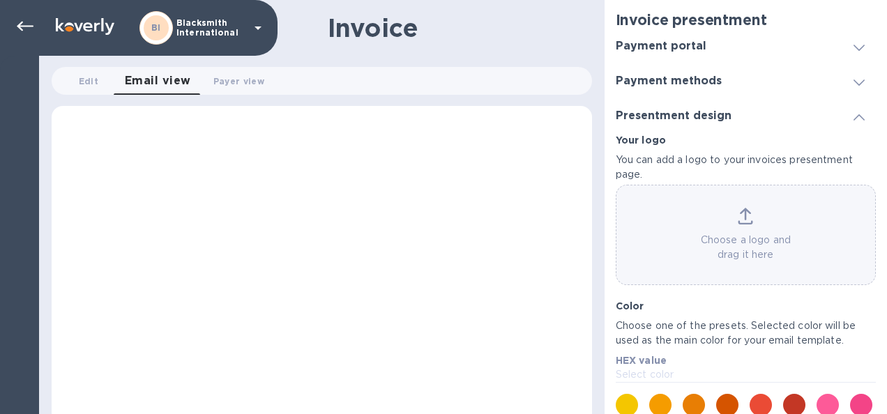
click at [546, 222] on div at bounding box center [322, 265] width 540 height 318
click at [91, 79] on span "Edit 0" at bounding box center [89, 81] width 20 height 15
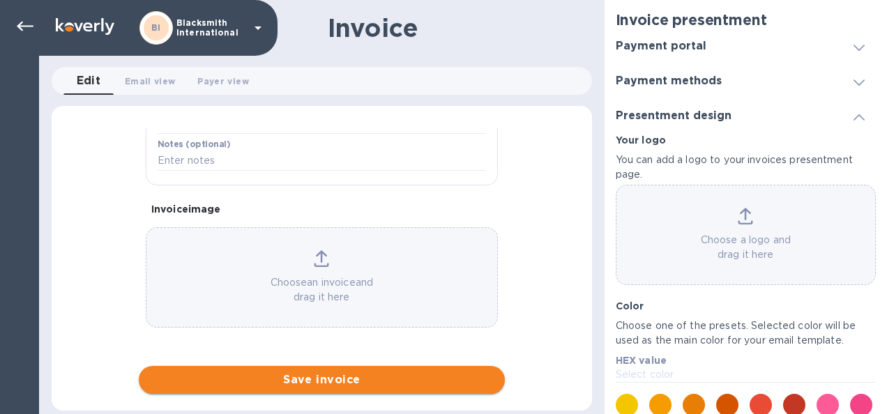
click at [304, 386] on span "Save invoice" at bounding box center [322, 380] width 344 height 17
click at [316, 381] on span "Save invoice" at bounding box center [322, 380] width 344 height 17
click at [343, 383] on span "Save invoice" at bounding box center [322, 380] width 344 height 17
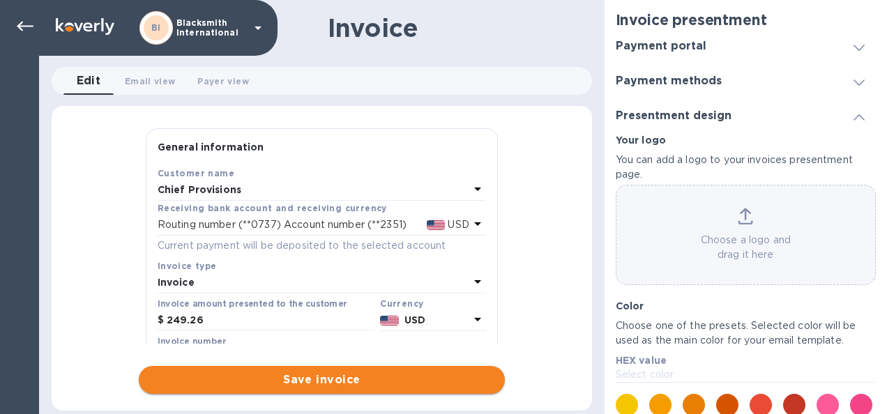
click at [282, 383] on span "Save invoice" at bounding box center [322, 380] width 344 height 17
click at [22, 22] on icon at bounding box center [25, 26] width 17 height 17
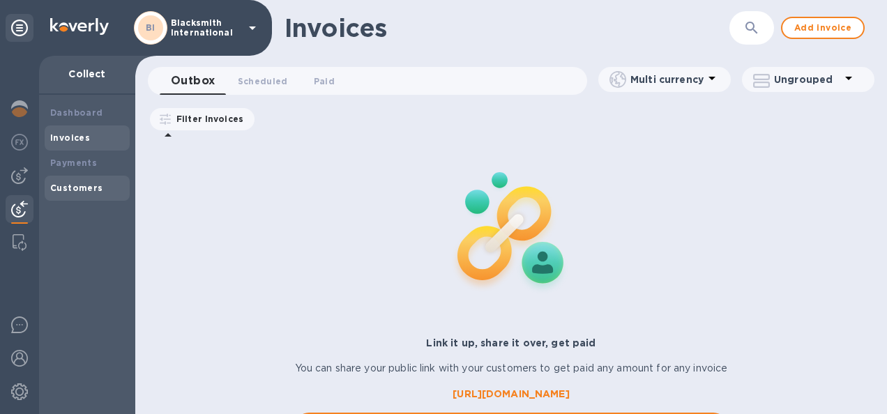
click at [73, 191] on b "Customers" at bounding box center [76, 188] width 53 height 10
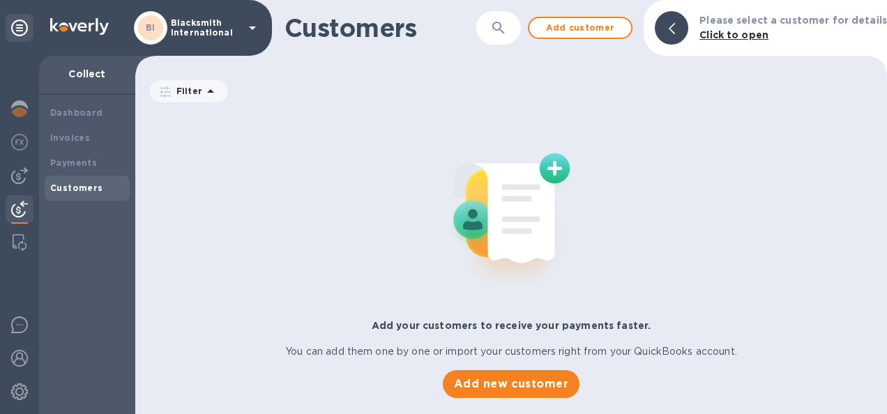
click at [14, 208] on img at bounding box center [19, 209] width 17 height 17
click at [63, 135] on b "Invoices" at bounding box center [70, 137] width 40 height 10
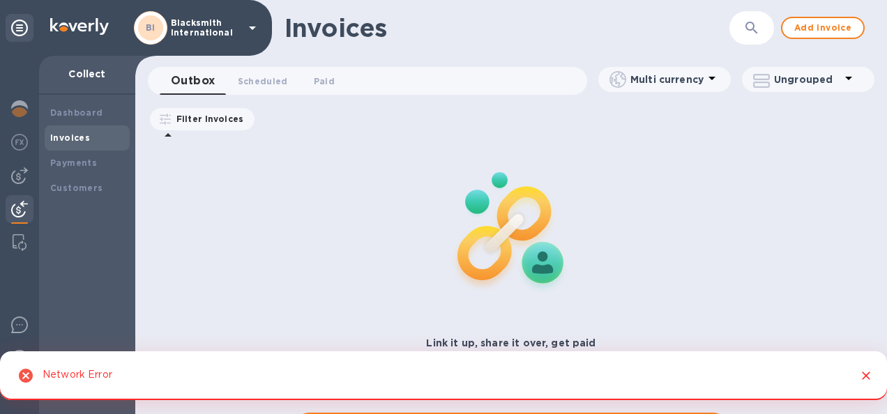
click at [871, 374] on icon "Close" at bounding box center [866, 376] width 14 height 14
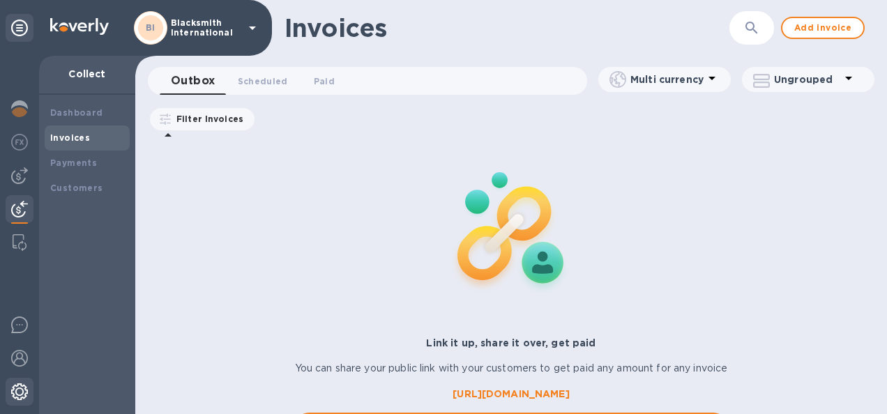
click at [15, 392] on img at bounding box center [19, 391] width 17 height 17
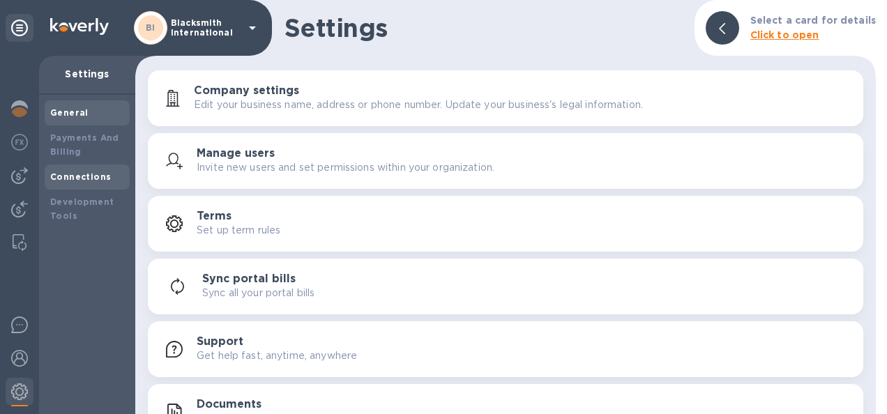
click at [84, 180] on b "Connections" at bounding box center [80, 176] width 61 height 10
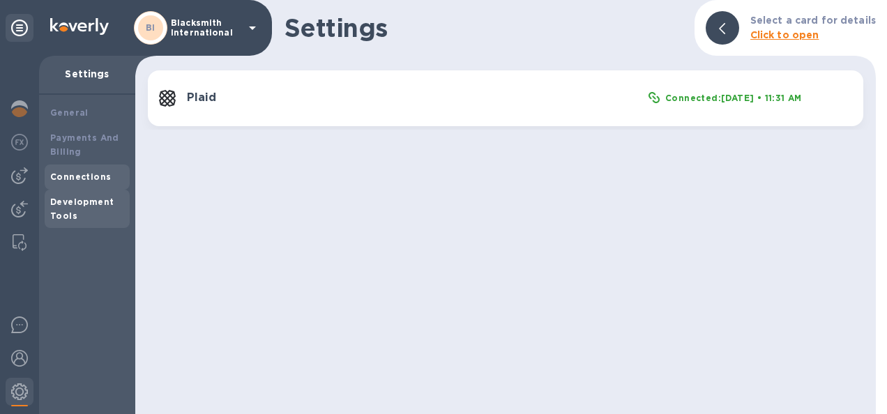
click at [93, 204] on b "Development Tools" at bounding box center [81, 209] width 63 height 24
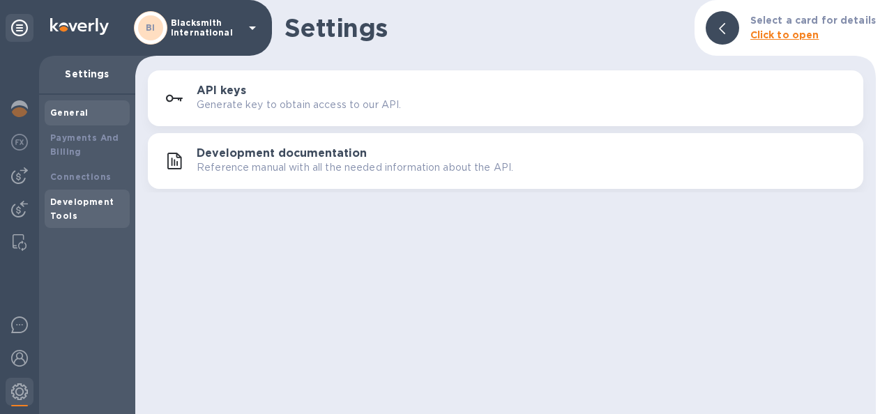
click at [82, 117] on div "General" at bounding box center [87, 113] width 74 height 14
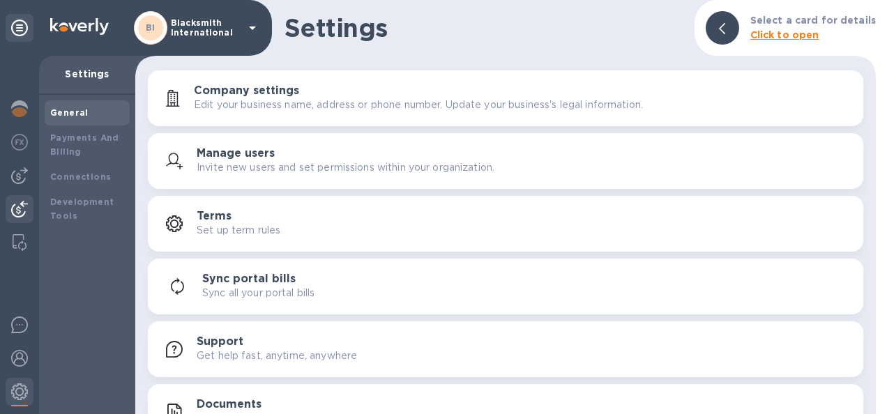
click at [21, 209] on img at bounding box center [19, 209] width 17 height 17
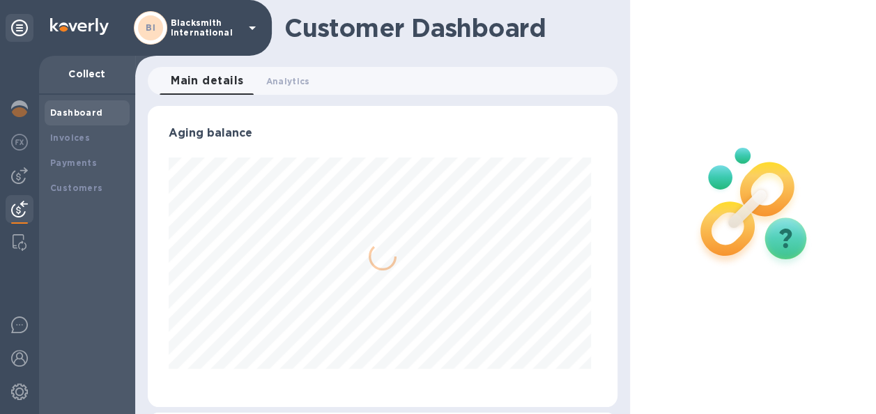
scroll to position [301, 464]
